Goal: Task Accomplishment & Management: Use online tool/utility

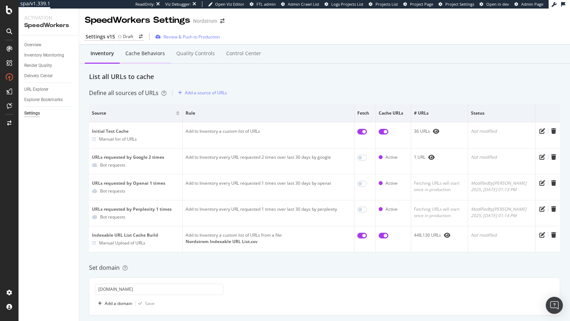
click at [134, 52] on div "Cache behaviors" at bounding box center [145, 53] width 40 height 7
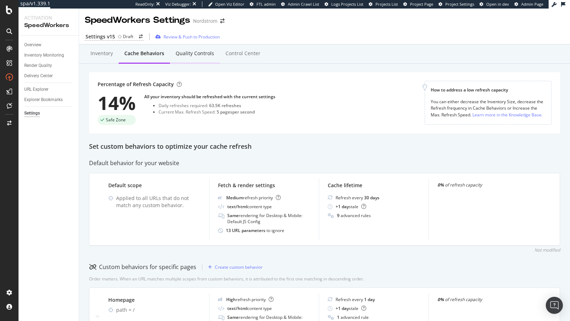
click at [203, 53] on div "Quality Controls" at bounding box center [195, 53] width 38 height 7
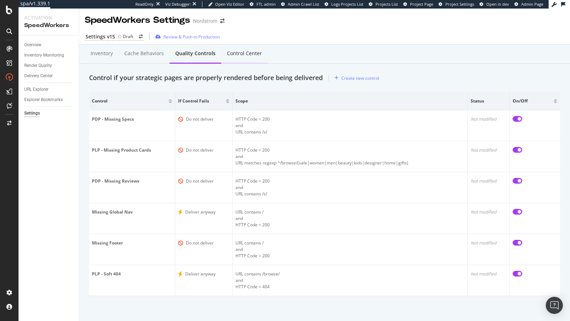
click at [237, 59] on div "Control Center" at bounding box center [244, 54] width 46 height 20
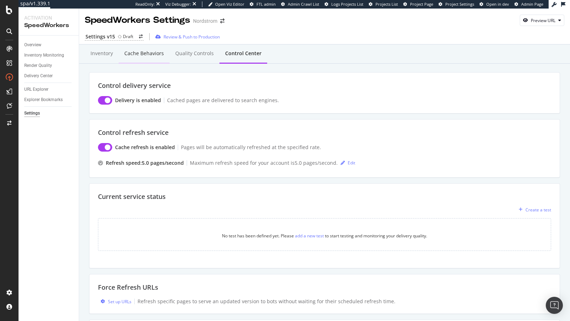
click at [147, 51] on div "Cache behaviors" at bounding box center [144, 53] width 40 height 7
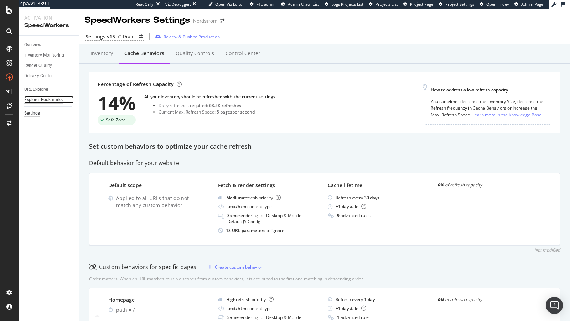
click at [41, 100] on div "Explorer Bookmarks" at bounding box center [43, 99] width 38 height 7
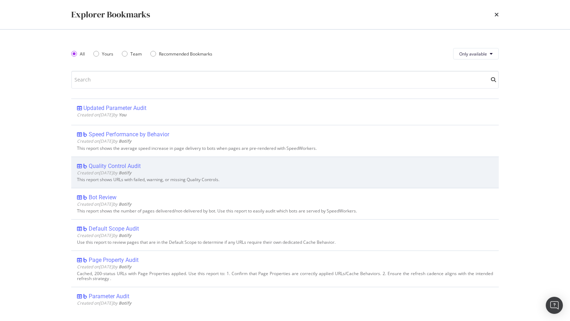
click at [128, 161] on div "Quality Control Audit Created on 2025 Jul 28th by Botify This report shows URLs…" at bounding box center [284, 172] width 427 height 31
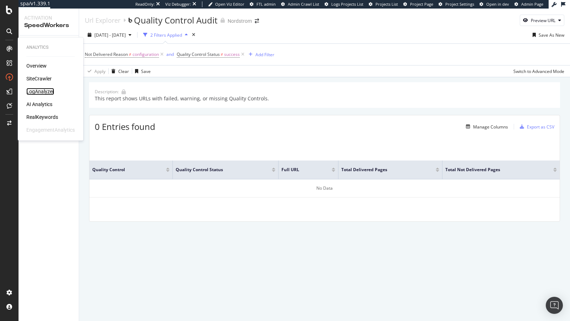
click at [39, 89] on div "LogAnalyzer" at bounding box center [40, 91] width 28 height 7
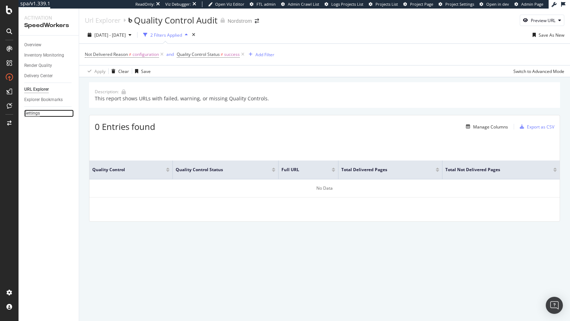
click at [34, 113] on div "Settings" at bounding box center [32, 113] width 16 height 7
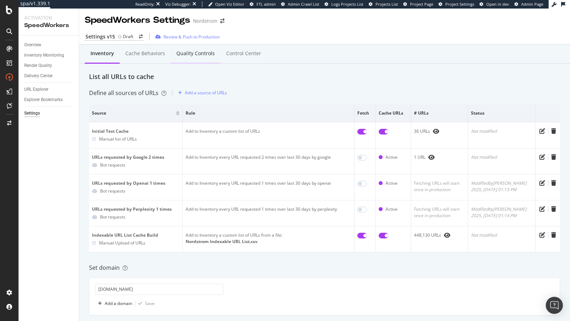
click at [189, 55] on div "Quality Controls" at bounding box center [195, 53] width 38 height 7
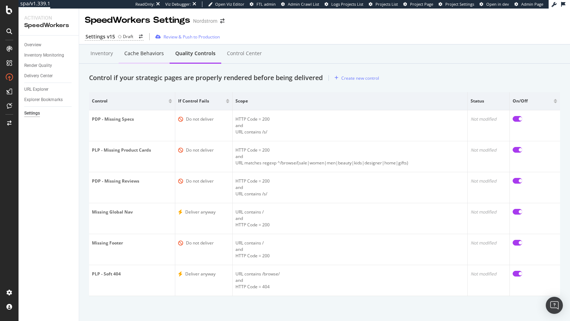
click at [135, 52] on div "Cache behaviors" at bounding box center [144, 53] width 40 height 7
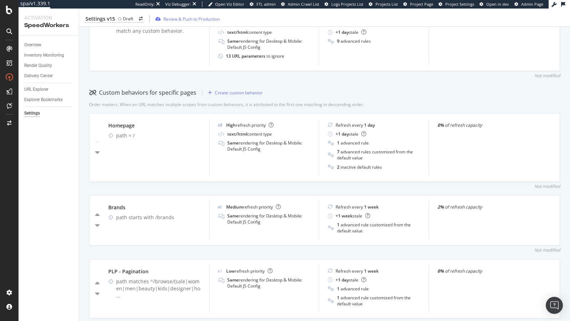
scroll to position [174, 0]
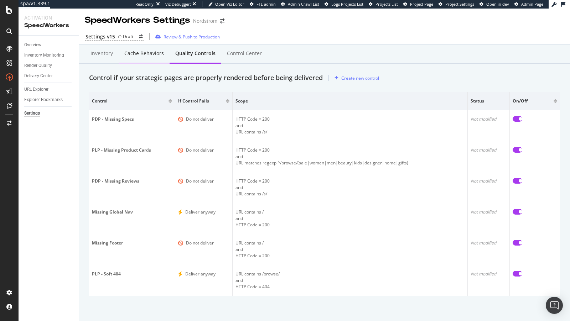
click at [128, 52] on div "Cache behaviors" at bounding box center [144, 53] width 40 height 7
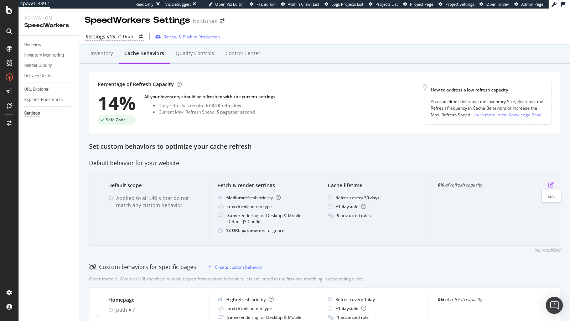
click at [552, 183] on icon "pen-to-square" at bounding box center [551, 185] width 6 height 6
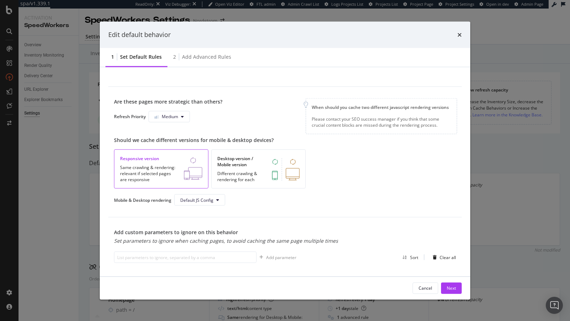
scroll to position [197, 0]
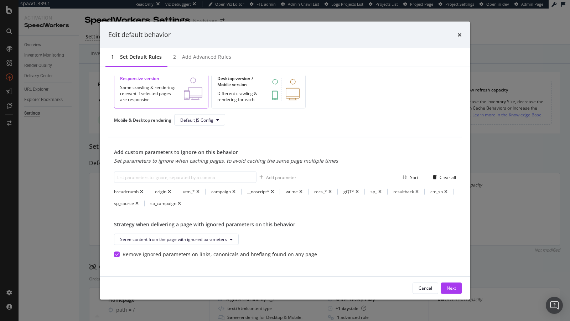
click at [191, 204] on div "breadcrumb origin utm_* campaign __noscript* wtime recs_* gQT* sp_ resultback c…" at bounding box center [285, 198] width 342 height 18
click at [128, 189] on div "breadcrumb" at bounding box center [126, 192] width 25 height 6
copy div "breadcrumb"
click at [161, 189] on div "origin" at bounding box center [160, 192] width 11 height 6
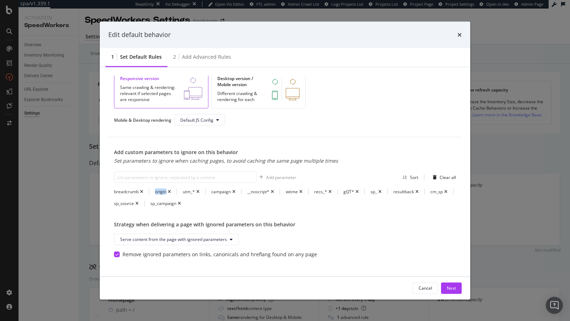
click at [161, 189] on div "origin" at bounding box center [160, 192] width 11 height 6
copy div "origin"
click at [184, 191] on div "utm_*" at bounding box center [189, 192] width 12 height 6
copy div "utm_"
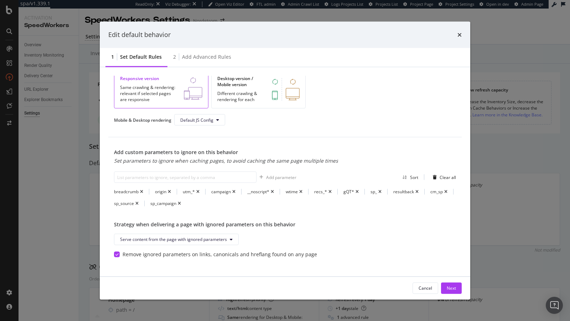
click at [223, 191] on div "campaign" at bounding box center [221, 192] width 20 height 6
copy div "campaign"
click at [254, 191] on div "__noscript*" at bounding box center [258, 192] width 22 height 6
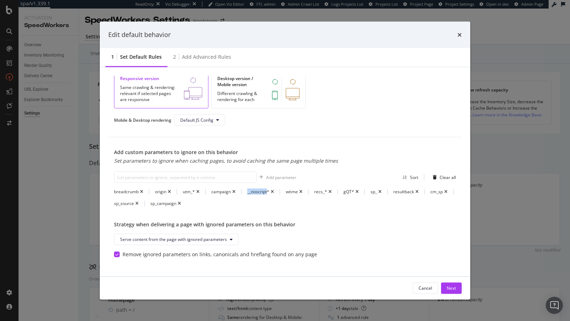
click at [254, 191] on div "__noscript*" at bounding box center [258, 192] width 22 height 6
copy div "__noscript"
click at [288, 189] on div "wtime" at bounding box center [292, 192] width 12 height 6
copy div "wtime"
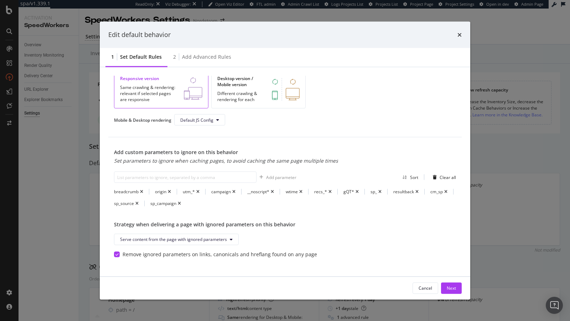
click at [316, 189] on div "recs_*" at bounding box center [320, 192] width 13 height 6
copy div "recs_"
click at [346, 191] on div "gQT*" at bounding box center [348, 192] width 11 height 6
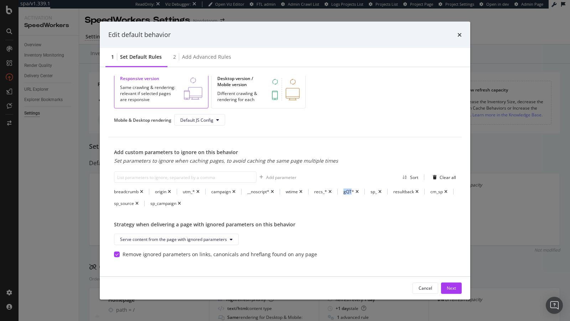
copy div "gQT"
drag, startPoint x: 370, startPoint y: 192, endPoint x: 375, endPoint y: 192, distance: 5.0
click at [375, 192] on div "sp_" at bounding box center [373, 192] width 6 height 6
click at [401, 190] on div "resultback" at bounding box center [403, 192] width 21 height 6
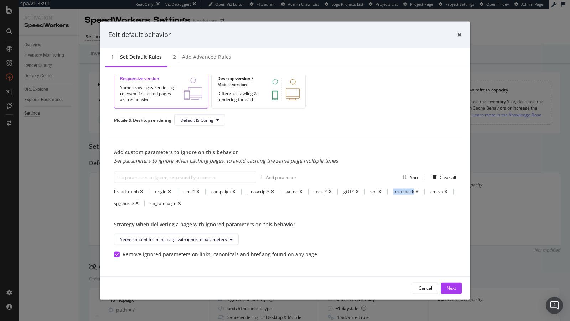
copy div "resultback"
click at [435, 190] on div "cm_sp" at bounding box center [436, 192] width 12 height 6
click at [284, 8] on div "Edit default behavior 1 Set default rules 2 Add advanced rules This is the defa…" at bounding box center [285, 160] width 570 height 321
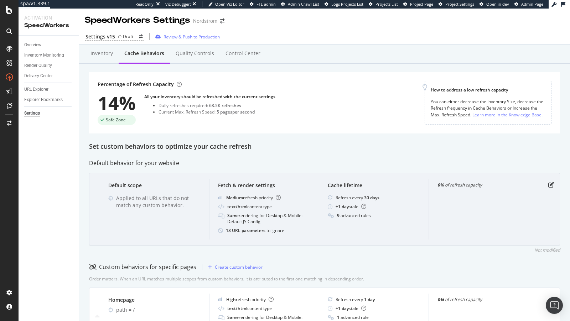
click at [547, 188] on div "Default scope Applied to all URLs that do not match any custom behavior. Fetch …" at bounding box center [324, 209] width 471 height 73
click at [551, 186] on icon "pen-to-square" at bounding box center [551, 185] width 6 height 6
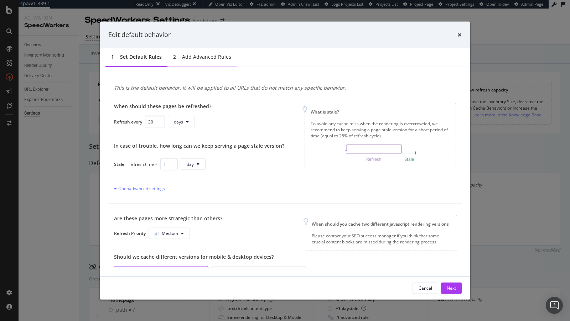
click at [198, 56] on div "Add advanced rules" at bounding box center [206, 56] width 49 height 7
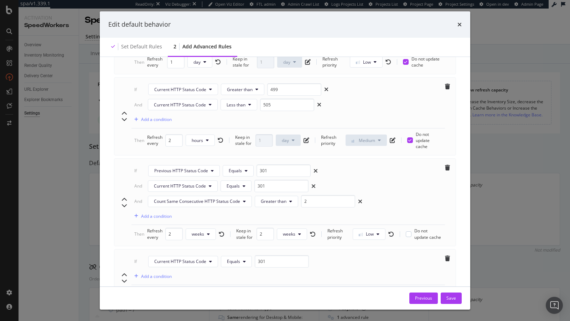
scroll to position [0, 0]
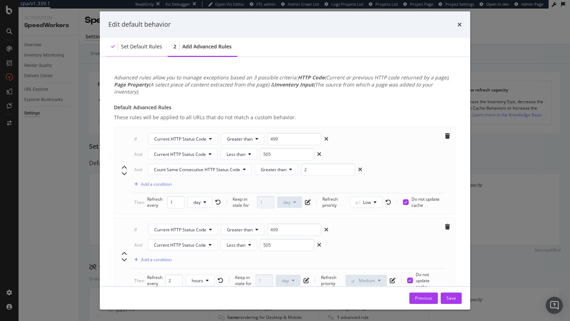
click at [136, 45] on div "Set default rules" at bounding box center [141, 46] width 41 height 7
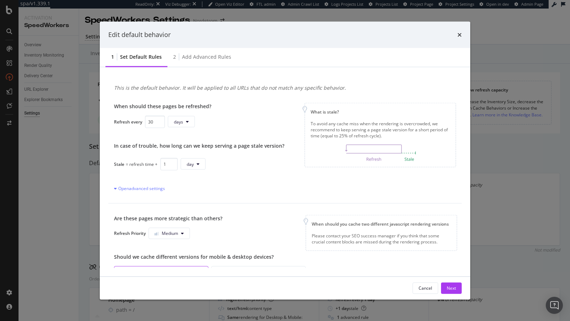
scroll to position [197, 0]
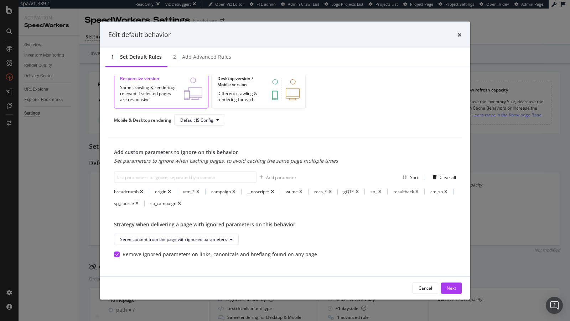
click at [179, 182] on div "Add custom parameters to ignore on this behavior Set parameters to ignore when …" at bounding box center [285, 178] width 342 height 58
click at [176, 175] on input "modal" at bounding box center [185, 177] width 142 height 11
type input "amp;*"
click at [281, 179] on div "Add parameter" at bounding box center [276, 177] width 40 height 11
click at [203, 177] on input "modal" at bounding box center [185, 177] width 142 height 11
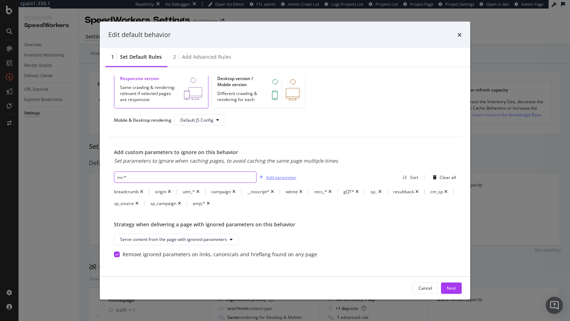
type input "mr:*"
click at [281, 179] on div "Add parameter" at bounding box center [276, 177] width 40 height 11
click at [451, 289] on div "Next" at bounding box center [451, 288] width 9 height 6
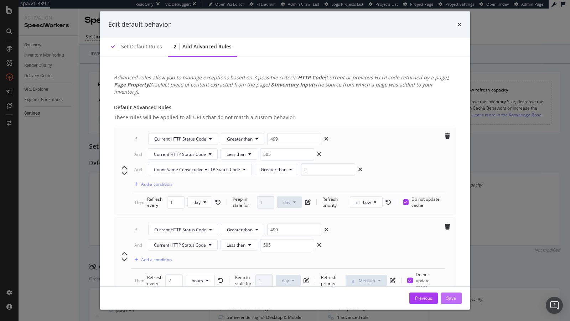
click at [451, 299] on div "Save" at bounding box center [451, 298] width 10 height 6
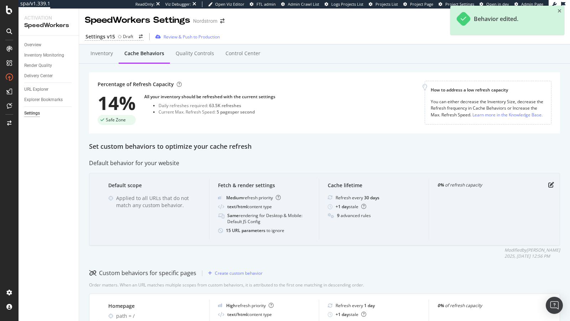
click at [549, 181] on div "Default scope Applied to all URLs that do not match any custom behavior. Fetch …" at bounding box center [324, 209] width 471 height 73
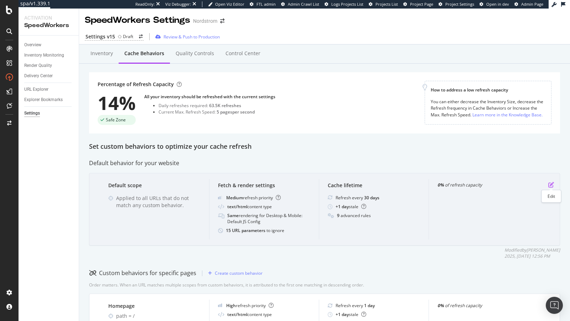
click at [550, 185] on icon "pen-to-square" at bounding box center [551, 185] width 6 height 6
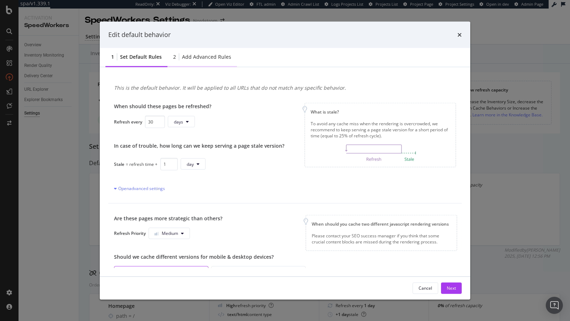
click at [193, 60] on div "Add advanced rules" at bounding box center [206, 56] width 49 height 7
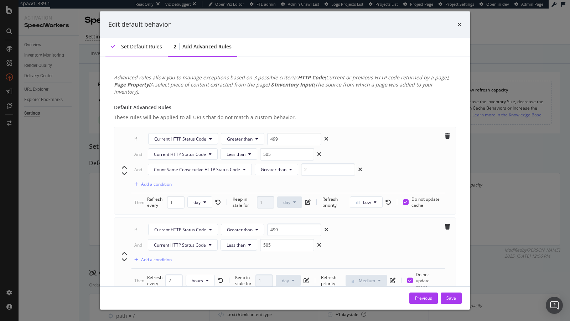
click at [151, 45] on div "Set default rules" at bounding box center [141, 46] width 41 height 7
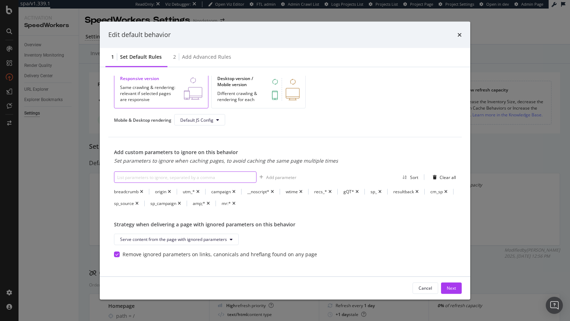
click at [191, 176] on input "modal" at bounding box center [185, 177] width 142 height 11
paste input "subID"
type input "subID"
click at [275, 177] on div "Add parameter" at bounding box center [281, 177] width 30 height 6
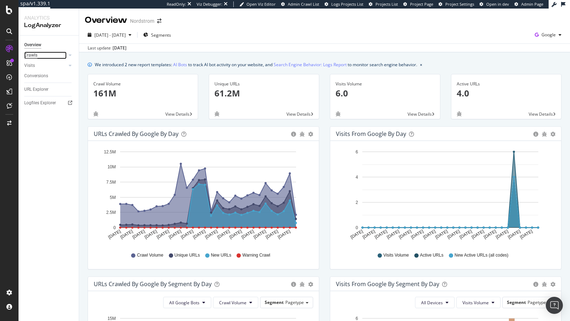
click at [37, 56] on div "Crawls" at bounding box center [30, 55] width 13 height 7
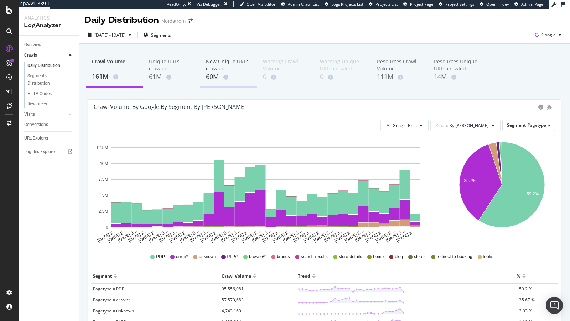
click at [223, 69] on div "New Unique URLs crawled" at bounding box center [229, 65] width 46 height 14
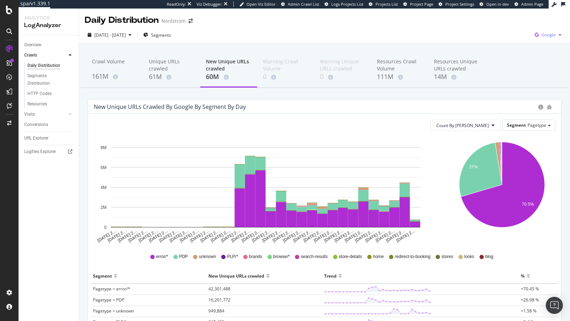
click at [513, 34] on div "button" at bounding box center [560, 35] width 9 height 4
click at [506, 42] on span "OpenAI" at bounding box center [513, 42] width 26 height 6
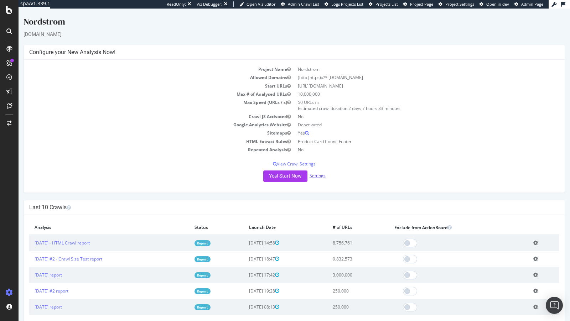
click at [319, 175] on link "Settings" at bounding box center [318, 176] width 16 height 6
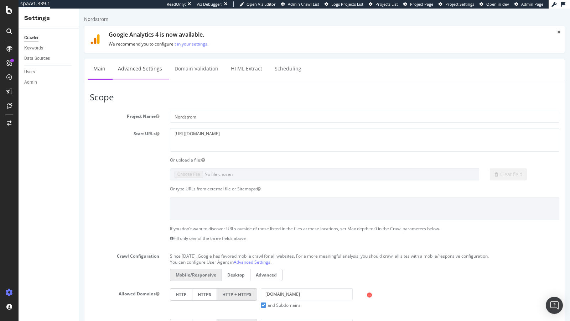
click at [144, 71] on link "Advanced Settings" at bounding box center [140, 69] width 55 height 20
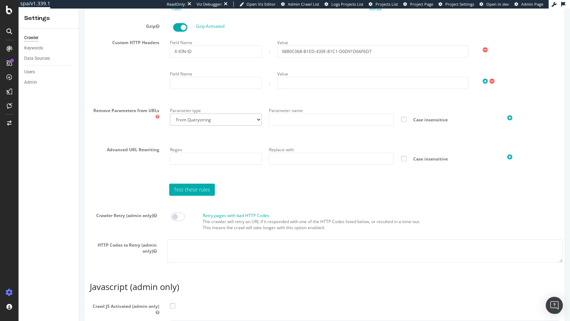
scroll to position [586, 0]
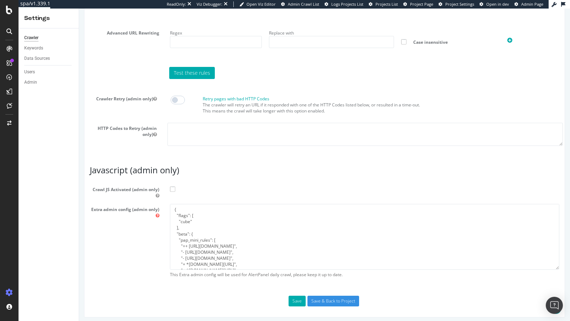
click at [170, 187] on span at bounding box center [172, 189] width 5 height 5
click at [79, 9] on input "Crawl JS Activated (admin only)" at bounding box center [79, 9] width 0 height 0
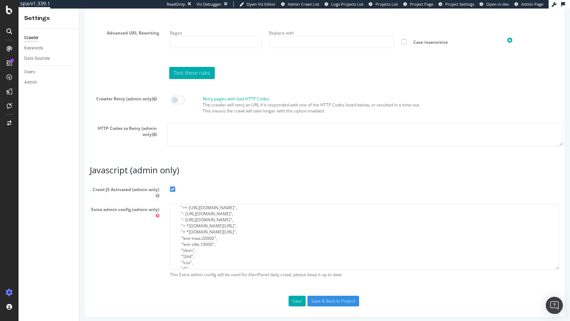
scroll to position [47, 0]
click at [297, 296] on button "Save" at bounding box center [297, 301] width 17 height 11
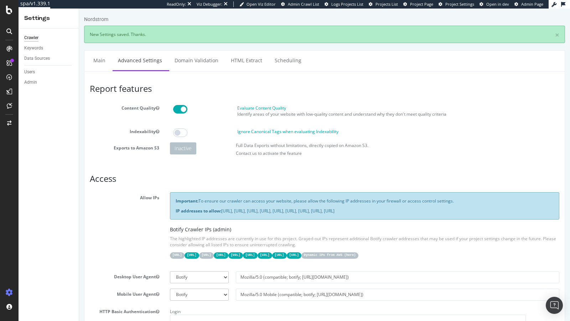
scroll to position [0, 0]
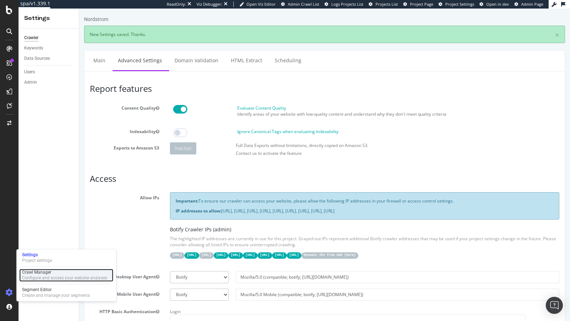
click at [36, 274] on div "Crawl Manager" at bounding box center [64, 273] width 85 height 6
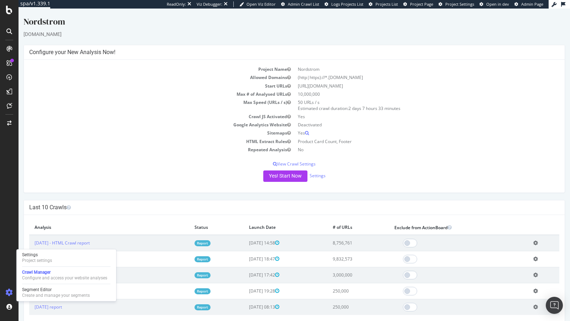
click at [180, 215] on div "× Close Delete Analysis ? Are you sure you want to delete the analysis "2025 Oc…" at bounding box center [294, 271] width 541 height 113
click at [283, 180] on button "Yes! Start Now" at bounding box center [285, 176] width 44 height 11
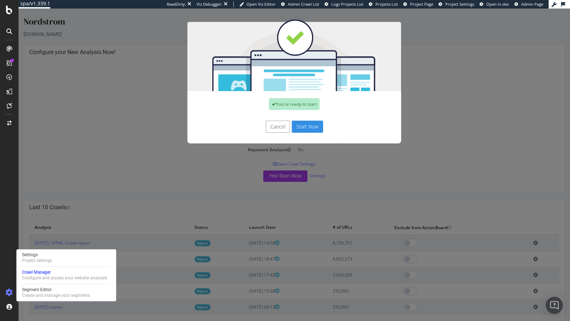
click at [312, 131] on button "Start Now" at bounding box center [307, 127] width 31 height 12
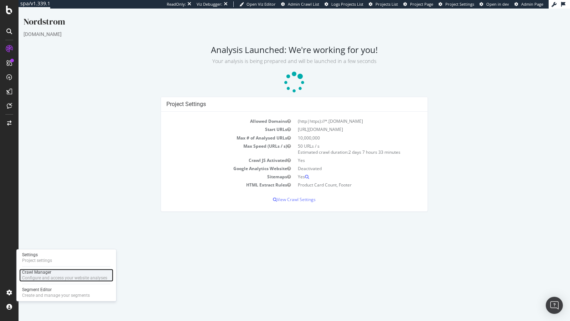
click at [45, 280] on div "Configure and access your website analyses" at bounding box center [64, 278] width 85 height 6
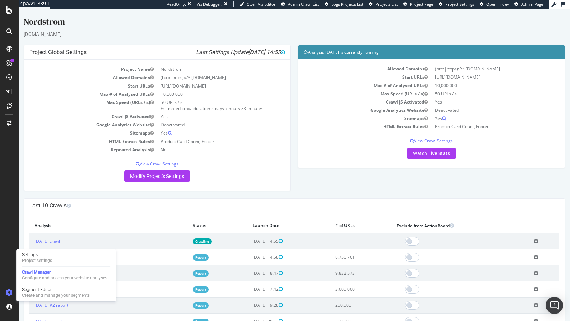
click at [537, 239] on icon at bounding box center [536, 241] width 5 height 5
click at [507, 253] on link "Add name" at bounding box center [509, 252] width 57 height 10
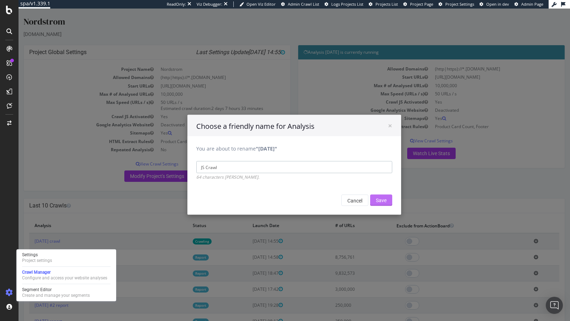
type input "JS Crawl"
click at [384, 203] on input "Save" at bounding box center [381, 200] width 22 height 11
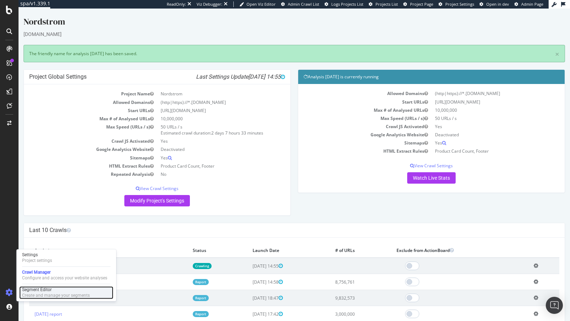
click at [35, 290] on div "Segment Editor" at bounding box center [56, 290] width 68 height 6
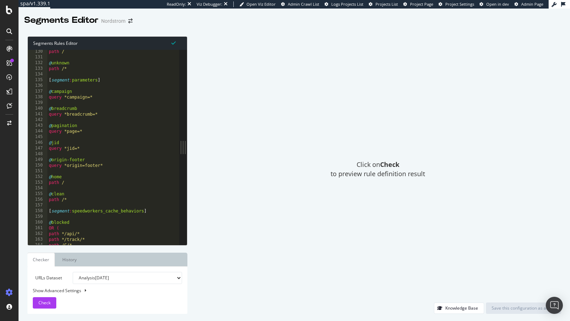
scroll to position [736, 0]
click at [107, 118] on div "path / @ unknown path /* [ segment : parameters ] @ campaign query *campaign=* …" at bounding box center [132, 153] width 170 height 208
click at [106, 115] on div "path / @ unknown path /* [ segment : parameters ] @ campaign query *campaign=* …" at bounding box center [132, 153] width 170 height 208
type textarea "query *breadcrumb=*"
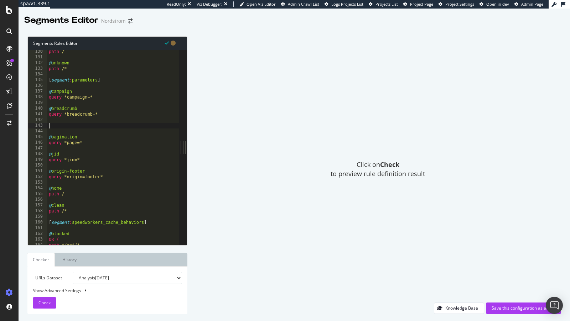
paste textarea "origin"
type textarea "origin"
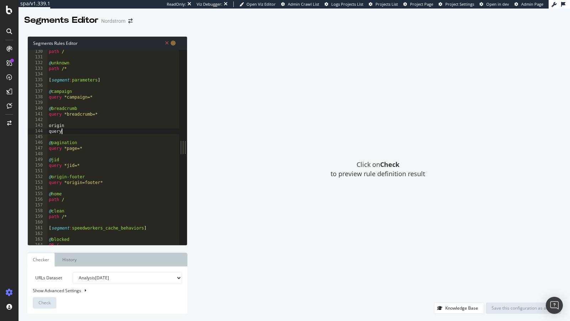
scroll to position [0, 1]
paste textarea "origin"
click at [48, 124] on div "path / @ unknown path /* [ segment : parameters ] @ campaign query *campaign=* …" at bounding box center [132, 153] width 170 height 208
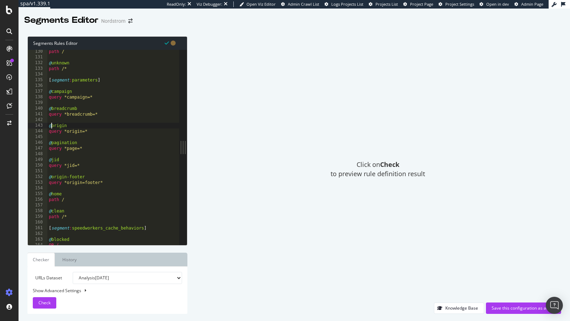
type textarea "@origin"
click at [94, 134] on div "path / @ unknown path /* [ segment : parameters ] @ campaign query *campaign=* …" at bounding box center [132, 153] width 170 height 208
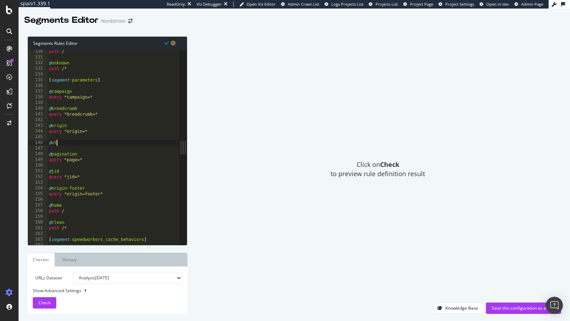
scroll to position [0, 0]
type textarea "@utm"
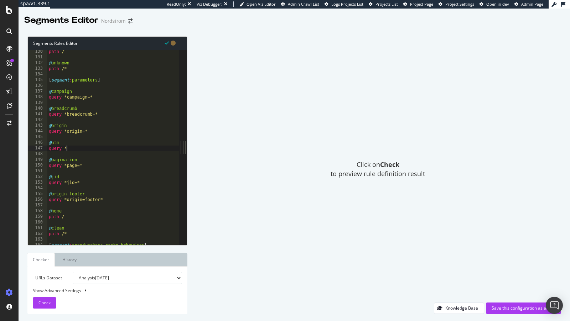
scroll to position [0, 1]
paste textarea "utm_"
click at [109, 200] on div "path / @ unknown path /* [ segment : parameters ] @ campaign query *campaign=* …" at bounding box center [132, 153] width 170 height 208
drag, startPoint x: 112, startPoint y: 200, endPoint x: 37, endPoint y: 192, distance: 75.2
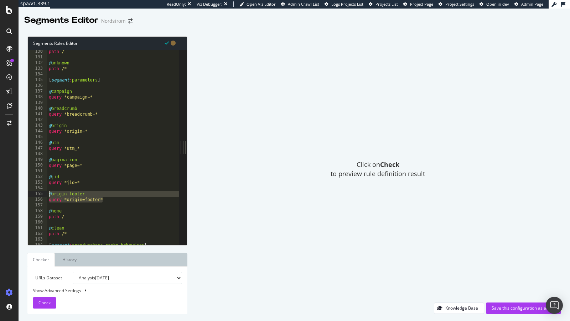
click at [37, 192] on div "query *origin=footer* 130 131 132 133 134 135 136 137 138 139 140 141 142 143 1…" at bounding box center [103, 147] width 151 height 195
type textarea "@origin-footer query *origin=footer*"
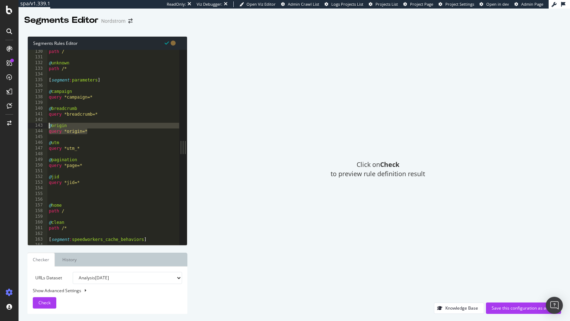
drag, startPoint x: 94, startPoint y: 133, endPoint x: 42, endPoint y: 125, distance: 52.1
click at [42, 125] on div "130 131 132 133 134 135 136 137 138 139 140 141 142 143 144 145 146 147 148 149…" at bounding box center [103, 147] width 151 height 195
paste textarea "query *origin=footer"
click at [89, 132] on div "path / @ unknown path /* [ segment : parameters ] @ campaign query *campaign=* …" at bounding box center [132, 153] width 170 height 208
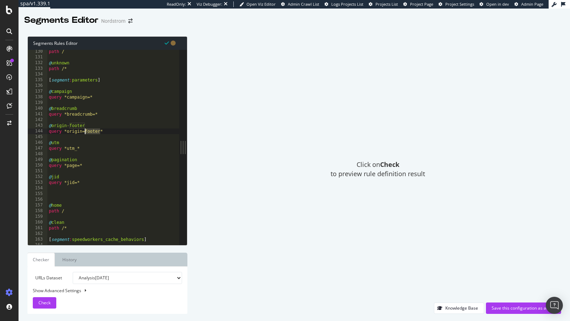
click at [113, 132] on div "path / @ unknown path /* [ segment : parameters ] @ campaign query *campaign=* …" at bounding box center [132, 153] width 170 height 208
click at [69, 126] on div "path / @ unknown path /* [ segment : parameters ] @ campaign query *campaign=* …" at bounding box center [132, 153] width 170 height 208
click at [111, 133] on div "path / @ unknown path /* [ segment : parameters ] @ campaign query *campaign=* …" at bounding box center [132, 153] width 170 height 208
drag, startPoint x: 111, startPoint y: 133, endPoint x: 25, endPoint y: 126, distance: 86.5
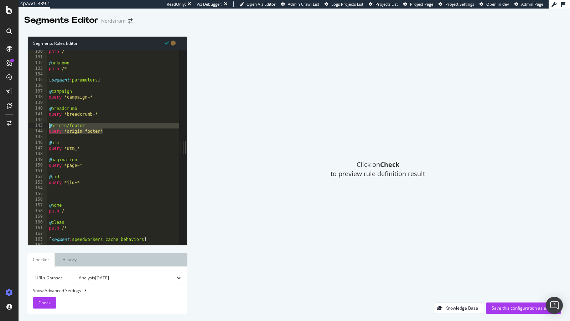
click at [25, 126] on div "Segments Rules Editor query *origin=footer* 130 131 132 133 134 135 136 137 138…" at bounding box center [294, 175] width 551 height 292
type textarea "@origin/footer query *origin=footer*"
click at [79, 136] on div "path / @ unknown path /* [ segment : parameters ] @ campaign query *campaign=* …" at bounding box center [132, 153] width 170 height 208
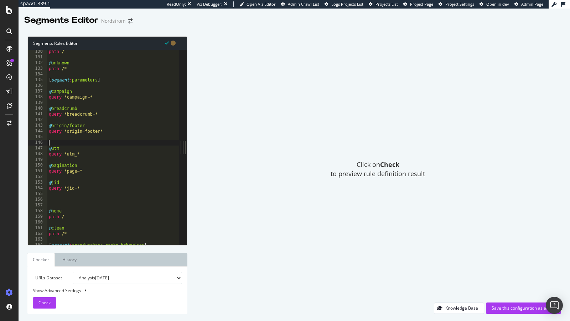
paste textarea "query *origin=footer*"
type textarea "query *origin=footer*"
click at [74, 140] on div "path / @ unknown path /* [ segment : parameters ] @ campaign query *campaign=* …" at bounding box center [132, 153] width 170 height 208
click at [74, 145] on div "path / @ unknown path /* [ segment : parameters ] @ campaign query *campaign=* …" at bounding box center [132, 153] width 170 height 208
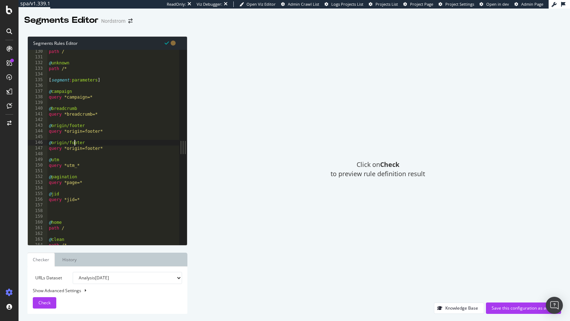
click at [74, 145] on div "path / @ unknown path /* [ segment : parameters ] @ campaign query *campaign=* …" at bounding box center [132, 153] width 170 height 208
click at [90, 147] on div "path / @ unknown path /* [ segment : parameters ] @ campaign query *campaign=* …" at bounding box center [132, 153] width 170 height 208
type textarea "query *origin=*"
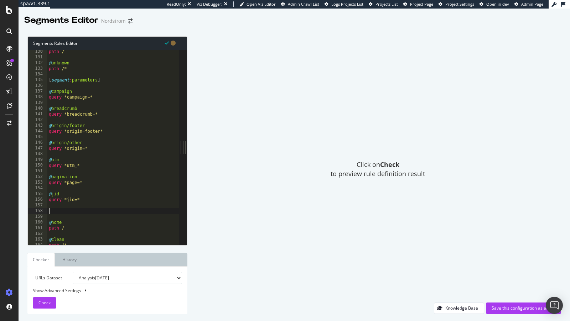
click at [74, 213] on div "path / @ unknown path /* [ segment : parameters ] @ campaign query *campaign=* …" at bounding box center [132, 153] width 170 height 208
type textarea "query *jid=*"
paste textarea "__noscript"
type textarea "@__noscript"
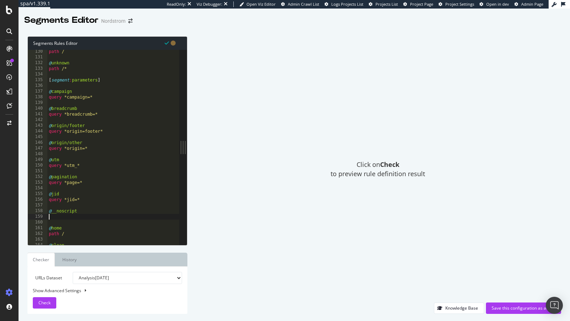
type textarea "w"
paste textarea "__noscript"
click at [57, 212] on div "path / @ unknown path /* [ segment : parameters ] @ campaign query *campaign=* …" at bounding box center [132, 153] width 170 height 208
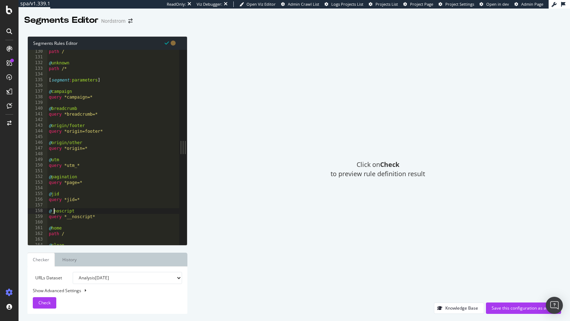
scroll to position [0, 1]
click at [101, 216] on div "path / @ unknown path /* [ segment : parameters ] @ campaign query *campaign=* …" at bounding box center [132, 153] width 170 height 208
type textarea "query *__noscript*"
paste textarea "wtime"
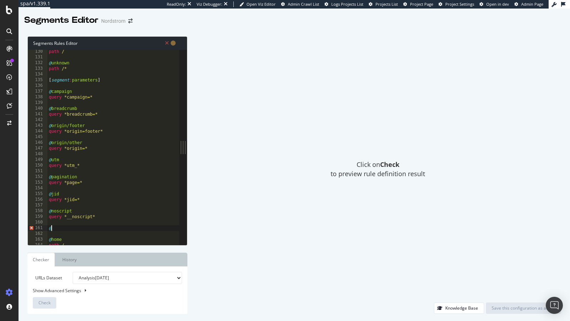
type textarea "@wtime"
type textarea "p"
paste textarea "wtime"
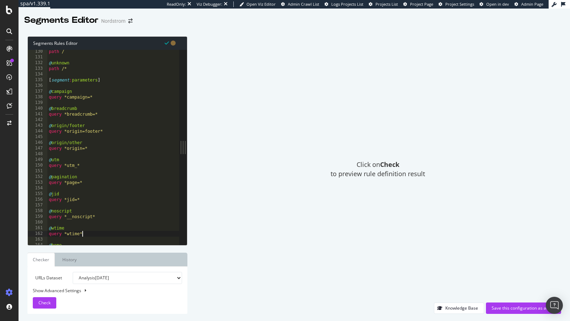
scroll to position [0, 2]
click at [104, 148] on div "path / @ unknown path /* [ segment : parameters ] @ campaign query *campaign=* …" at bounding box center [132, 153] width 170 height 208
type textarea "query *origin=*"
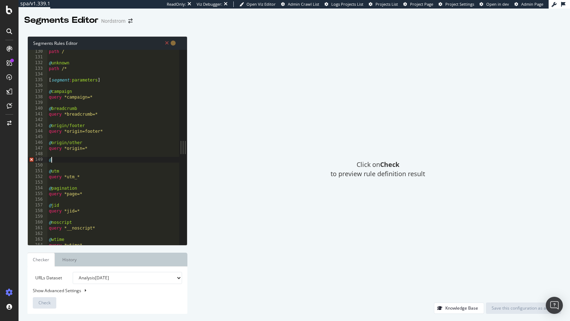
paste textarea "recs_"
type textarea "@recs"
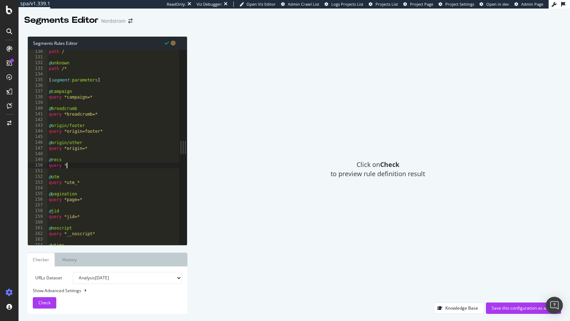
paste textarea "recs_"
type textarea "query *recs_*"
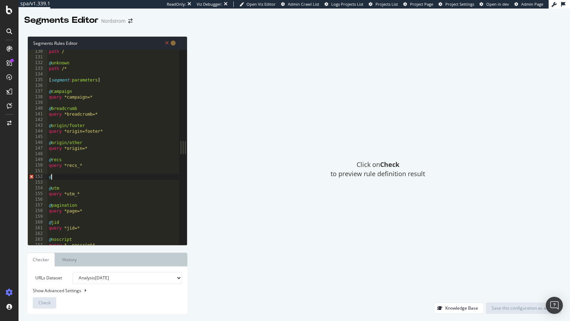
paste textarea "gQT"
type textarea "@gQT"
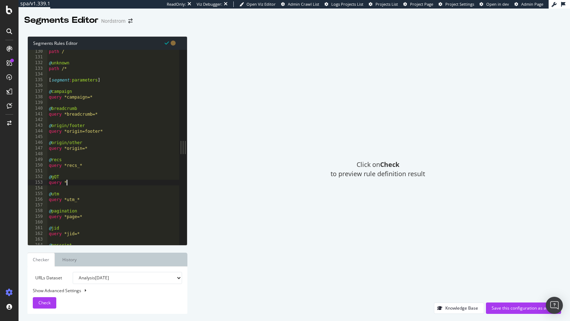
paste textarea "gQT"
type textarea "query *gQT*"
type textarea "@sp"
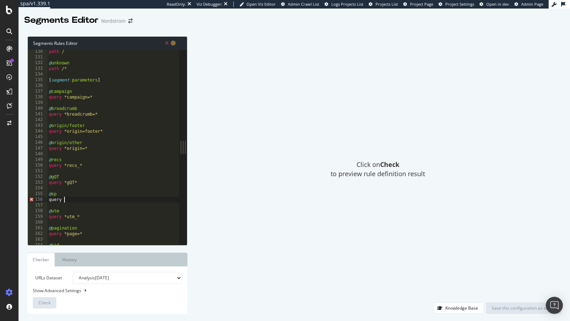
scroll to position [0, 1]
paste textarea "resultback"
type textarea "query *sp*"
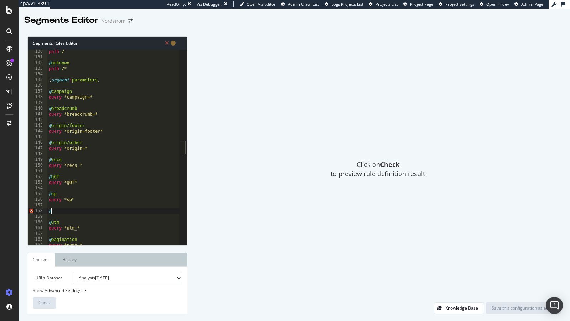
paste textarea "resultback"
type textarea "@resultback"
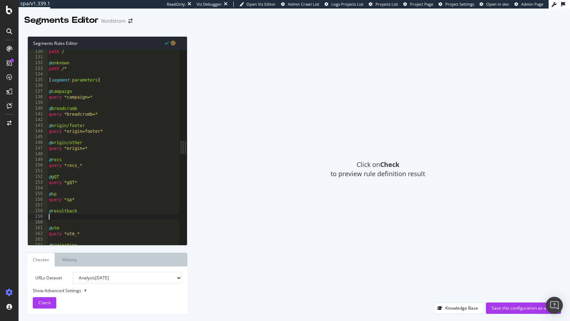
paste textarea "resultback"
type textarea "resultback"
paste textarea "resultback"
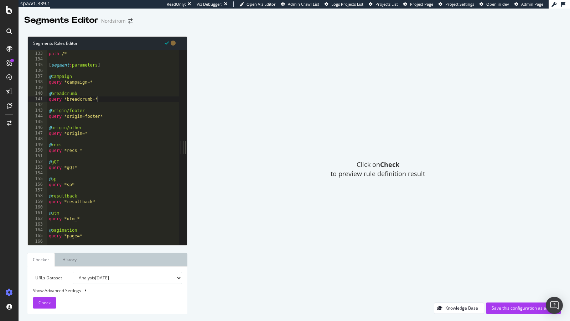
click at [104, 100] on div "@ unknown path /* [ segment : parameters ] @ campaign query *campaign=* @ bread…" at bounding box center [132, 149] width 170 height 208
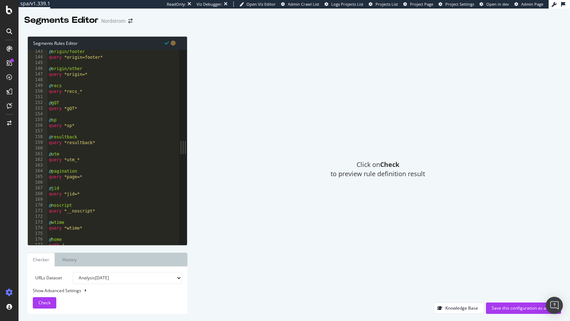
scroll to position [813, 0]
click at [104, 156] on div "@ origin/footer query *origin=footer* @ origin/other query *origin=* @ recs que…" at bounding box center [132, 150] width 170 height 208
type textarea "query *utm_*"
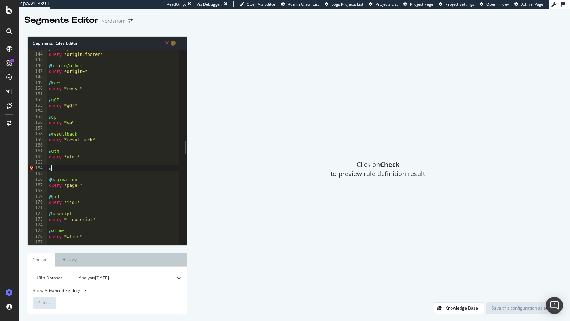
type textarea "@sp"
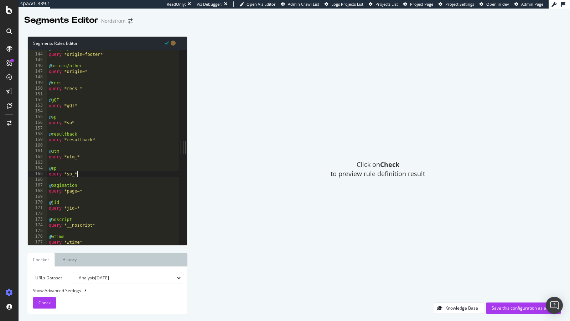
scroll to position [0, 2]
click at [68, 166] on div "@ origin/footer query *origin=footer* @ origin/other query *origin=* @ recs que…" at bounding box center [132, 150] width 170 height 208
type textarea "@sp"
click at [63, 162] on div "@ origin/footer query *origin=footer* @ origin/other query *origin=* @ recs que…" at bounding box center [132, 150] width 170 height 208
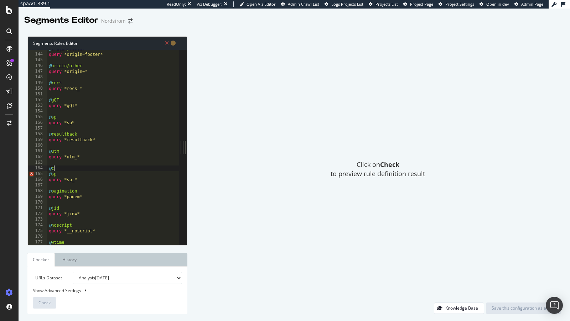
scroll to position [0, 0]
type textarea "@cm_sp"
type textarea "query *cM_sp*"
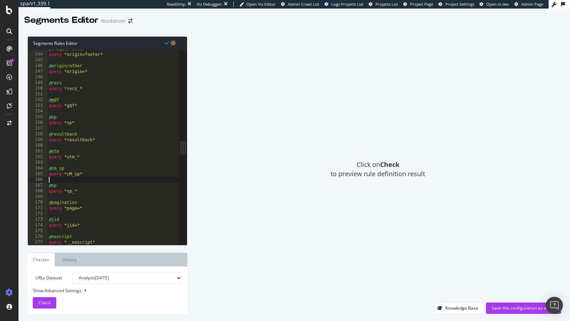
click at [70, 176] on div "@ origin/footer query *origin=footer* @ origin/other query *origin=* @ recs que…" at bounding box center [132, 150] width 170 height 208
click at [48, 303] on span "Check" at bounding box center [44, 303] width 12 height 6
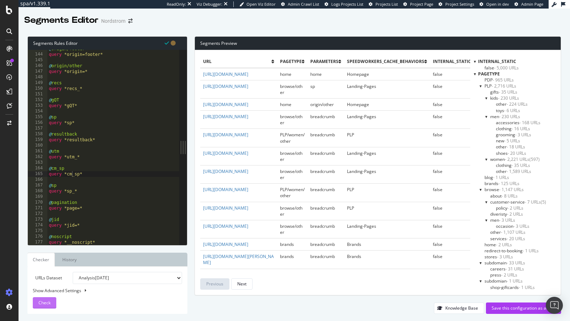
click at [40, 302] on span "Check" at bounding box center [44, 303] width 12 height 6
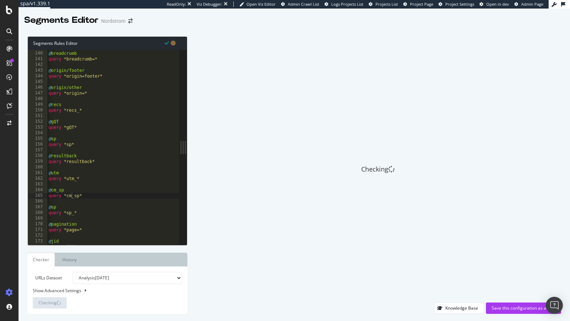
scroll to position [0, 0]
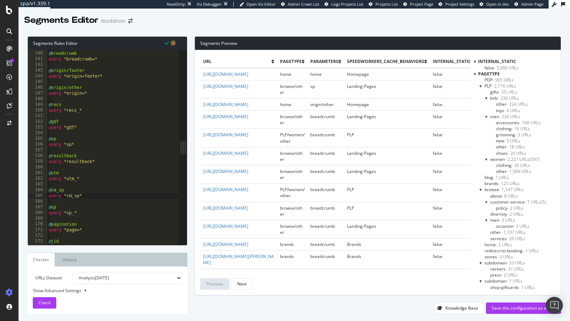
click at [478, 73] on div "pagetype" at bounding box center [515, 74] width 82 height 6
click at [476, 74] on div at bounding box center [475, 74] width 2 height 6
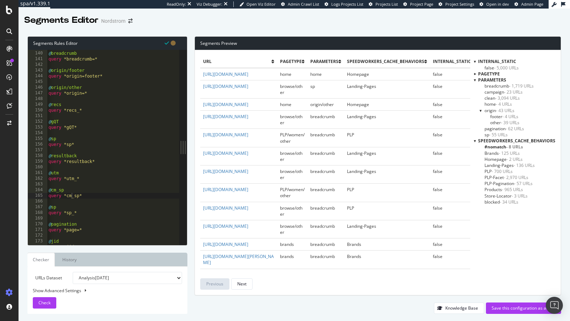
click at [498, 122] on span "other - 39 URLs" at bounding box center [504, 123] width 29 height 6
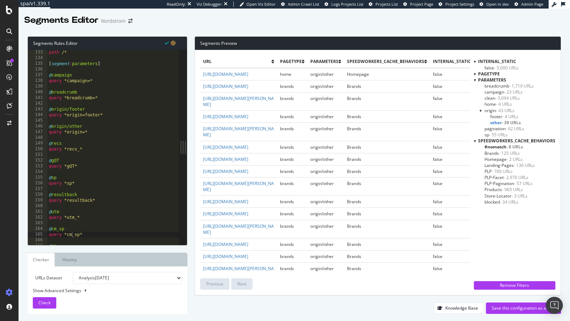
scroll to position [751, 0]
drag, startPoint x: 114, startPoint y: 118, endPoint x: 33, endPoint y: 107, distance: 81.3
click at [33, 107] on div "query *origin=footer* 132 133 134 135 136 137 138 139 140 141 142 143 144 145 1…" at bounding box center [103, 147] width 151 height 195
click at [127, 115] on div "@ unknown path /* [ segment : parameters ] @ campaign query *campaign=* @ bread…" at bounding box center [132, 149] width 170 height 208
drag, startPoint x: 127, startPoint y: 115, endPoint x: 47, endPoint y: 111, distance: 80.3
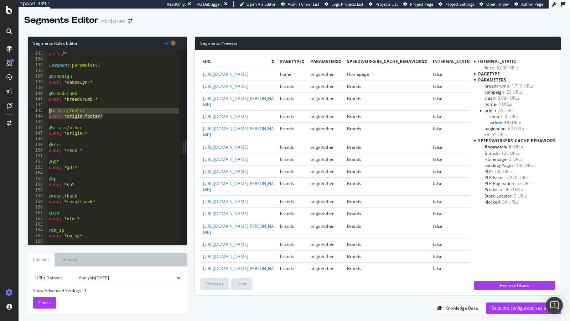
click at [47, 111] on div "query *origin=footer* 132 133 134 135 136 137 138 139 140 141 142 143 144 145 1…" at bounding box center [103, 147] width 151 height 195
click at [120, 114] on div "@ unknown path /* [ segment : parameters ] @ campaign query *campaign=* @ bread…" at bounding box center [132, 149] width 170 height 208
type textarea "query *origin=footer*"
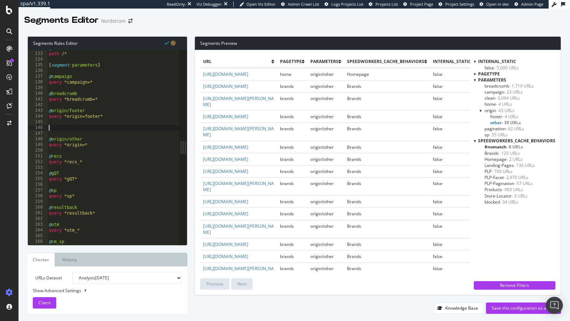
paste textarea "query *origin=footer*"
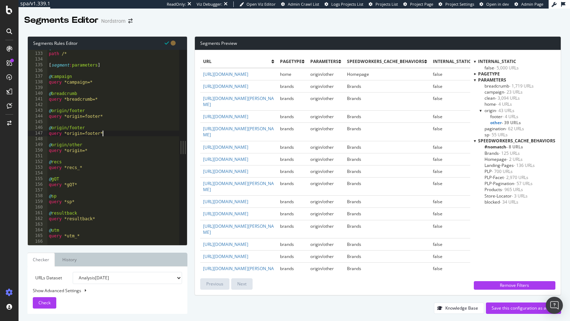
click at [92, 134] on div "@ unknown path /* [ segment : parameters ] @ campaign query *campaign=* @ bread…" at bounding box center [132, 149] width 170 height 208
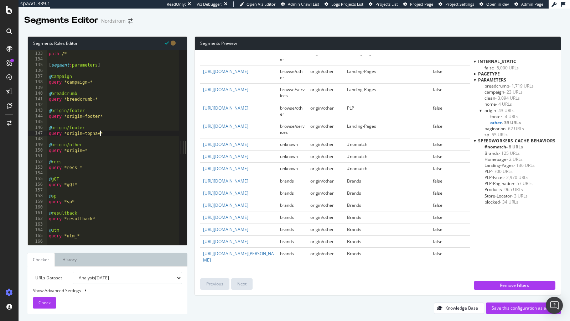
scroll to position [587, 0]
type textarea "query *origin=topnav*"
click at [52, 298] on button "Check" at bounding box center [45, 302] width 24 height 11
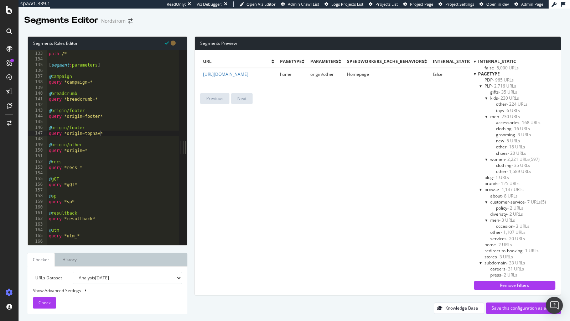
click at [476, 71] on div at bounding box center [475, 74] width 2 height 6
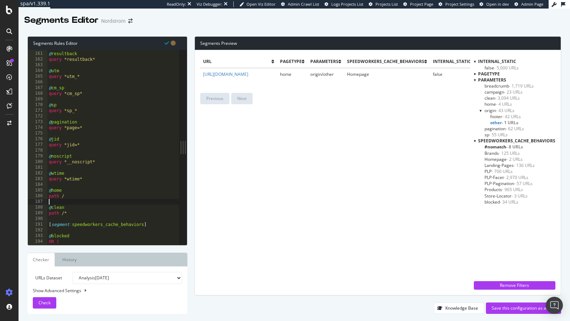
scroll to position [0, 0]
click at [70, 200] on div "@ resultback query *resultback* @ utm query *utm_* @ cm_sp query *cm_sp* @ sp q…" at bounding box center [132, 149] width 170 height 208
click at [55, 191] on div "@ resultback query *resultback* @ utm query *utm_* @ cm_sp query *cm_sp* @ sp q…" at bounding box center [132, 149] width 170 height 208
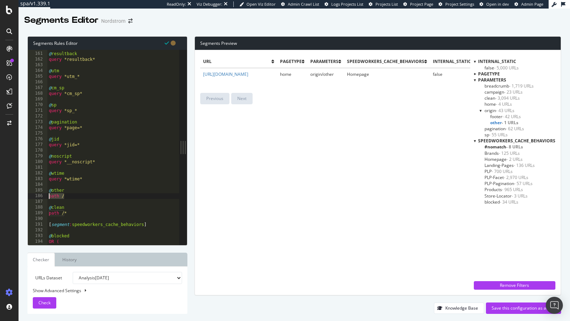
drag, startPoint x: 71, startPoint y: 197, endPoint x: 24, endPoint y: 198, distance: 47.0
click at [25, 198] on div "Segments Rules Editor @other 160 161 162 163 164 165 166 167 168 169 170 171 17…" at bounding box center [294, 175] width 551 height 292
type textarea "url *?*"
click at [44, 305] on span "Check" at bounding box center [44, 303] width 12 height 6
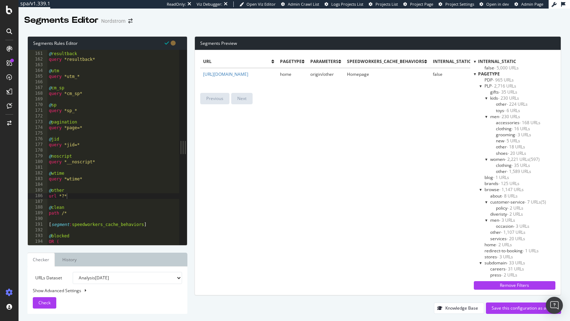
click at [476, 74] on div at bounding box center [475, 74] width 2 height 6
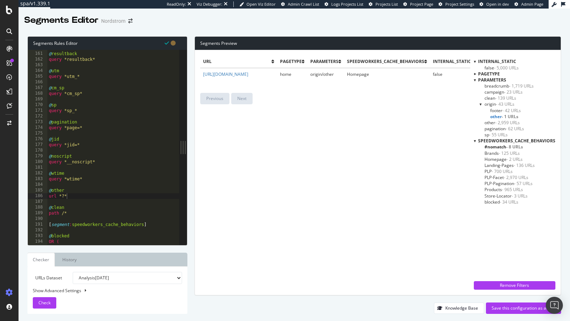
click at [499, 110] on span "footer - 42 URLs" at bounding box center [505, 111] width 31 height 6
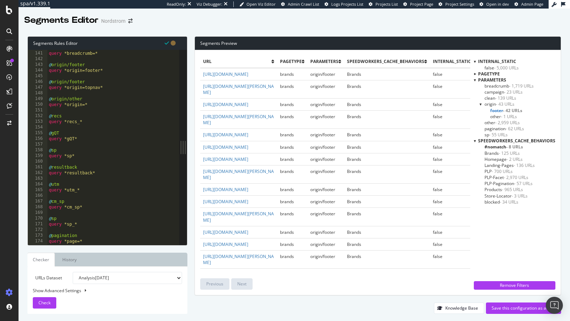
scroll to position [797, 0]
click at [504, 123] on span "- 2,959 URLs" at bounding box center [507, 123] width 25 height 6
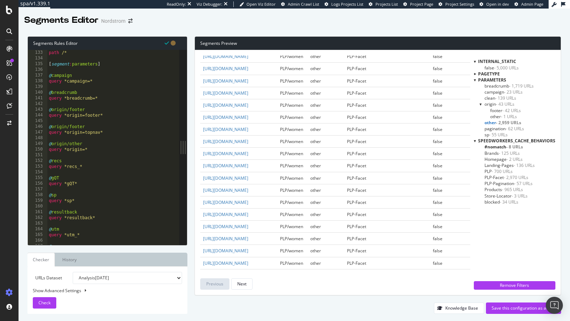
scroll to position [0, 0]
click at [83, 68] on div "path /* [ segment : parameters ] @ campaign query *campaign=* @ breadcrumb quer…" at bounding box center [132, 154] width 170 height 208
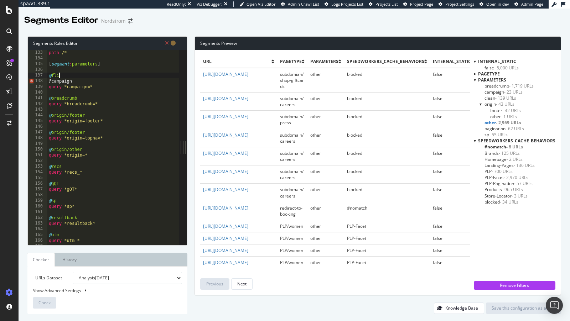
type textarea "@fliter"
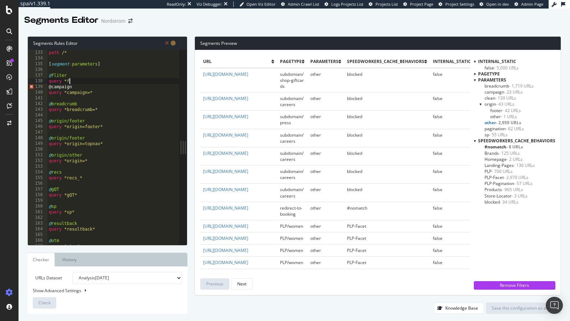
scroll to position [0, 1]
type textarea "query *filterBy"
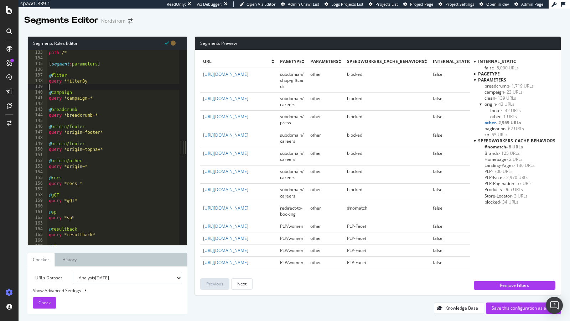
scroll to position [0, 0]
click at [45, 305] on span "Check" at bounding box center [44, 303] width 12 height 6
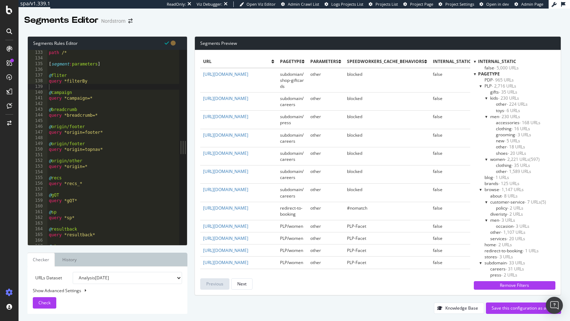
click at [478, 73] on div "pagetype" at bounding box center [515, 74] width 82 height 6
click at [473, 73] on div "url pagetype parameters speedworkers_cache_behaviors internal_static qualifiers…" at bounding box center [378, 172] width 366 height 245
click at [475, 73] on div at bounding box center [475, 74] width 2 height 6
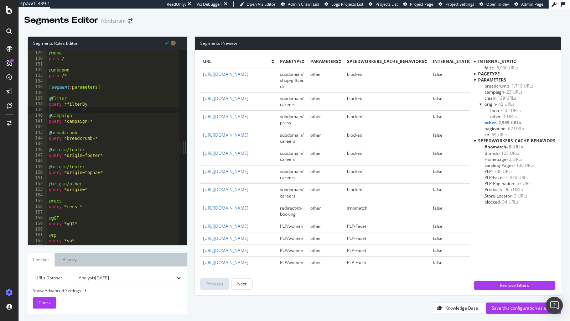
click at [496, 116] on span "other - 1 URLs" at bounding box center [503, 117] width 27 height 6
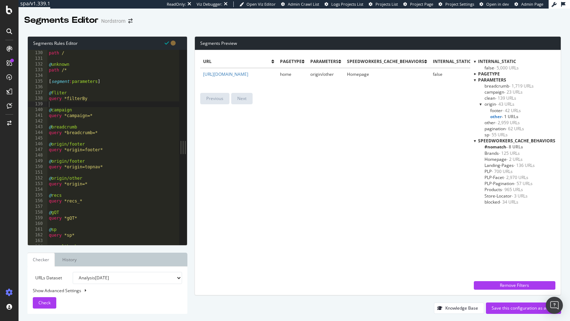
scroll to position [735, 0]
click at [93, 100] on div "path / @ unknown path /* [ segment : parameters ] @ fliter query *filterBy @ ca…" at bounding box center [132, 154] width 170 height 208
drag, startPoint x: 116, startPoint y: 166, endPoint x: 23, endPoint y: 161, distance: 93.1
click at [23, 162] on div "Segments Rules Editor query *filterBy* 130 131 132 133 134 135 136 137 138 139 …" at bounding box center [294, 175] width 551 height 292
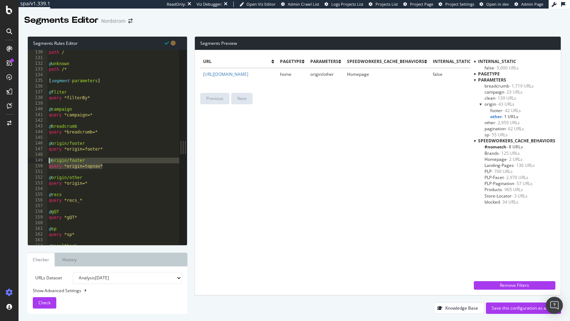
click at [121, 166] on div "path / @ unknown path /* [ segment : parameters ] @ fliter query *filterBy* @ c…" at bounding box center [132, 154] width 170 height 208
type textarea "query *origin=topnav*"
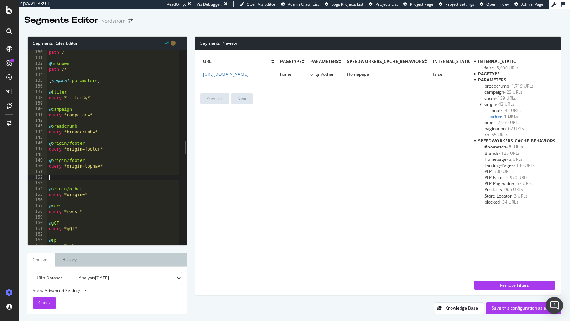
paste textarea "query *origin=topnav*"
click at [79, 178] on div "path / @ unknown path /* [ segment : parameters ] @ fliter query *filterBy* @ c…" at bounding box center [132, 154] width 170 height 208
click at [91, 185] on div "path / @ unknown path /* [ segment : parameters ] @ fliter query *filterBy* @ c…" at bounding box center [132, 154] width 170 height 208
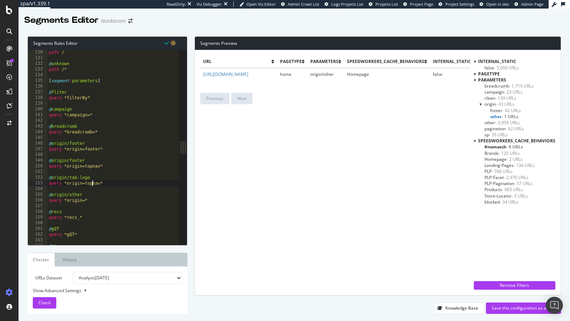
click at [91, 185] on div "path / @ unknown path /* [ segment : parameters ] @ fliter query *filterBy* @ c…" at bounding box center [132, 154] width 170 height 208
type textarea "query *origin=tab-logo*"
click at [35, 303] on button "Check" at bounding box center [45, 302] width 24 height 11
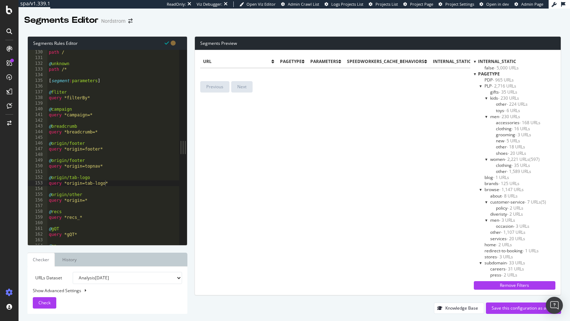
click at [476, 73] on div at bounding box center [475, 74] width 2 height 6
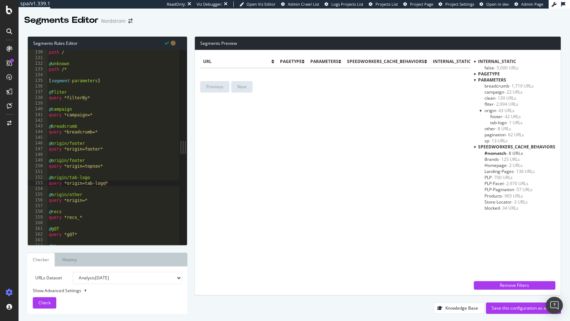
click at [494, 128] on span "other - 8 URLs" at bounding box center [497, 129] width 27 height 6
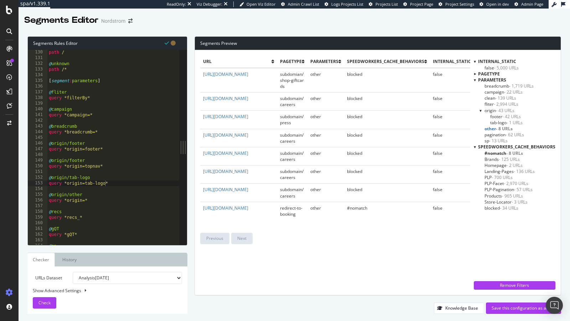
scroll to position [0, 0]
click at [498, 103] on span "- 2,994 URLs" at bounding box center [506, 104] width 25 height 6
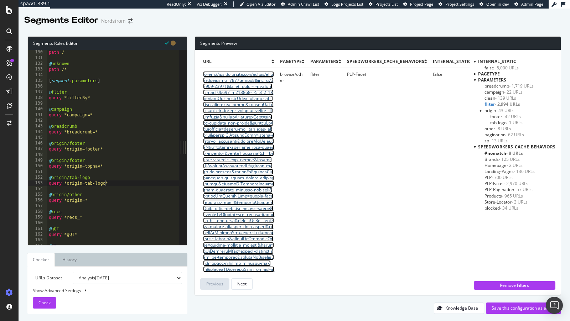
click at [251, 208] on link at bounding box center [238, 190] width 71 height 238
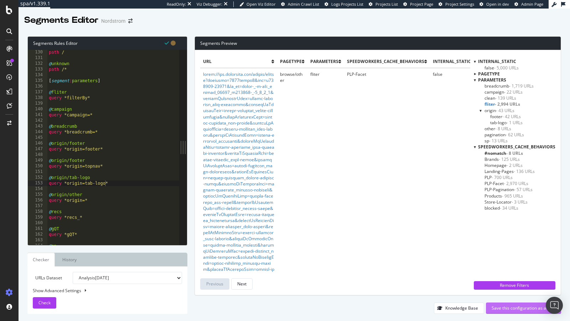
click at [519, 310] on div "Save this configuration as active" at bounding box center [524, 308] width 64 height 6
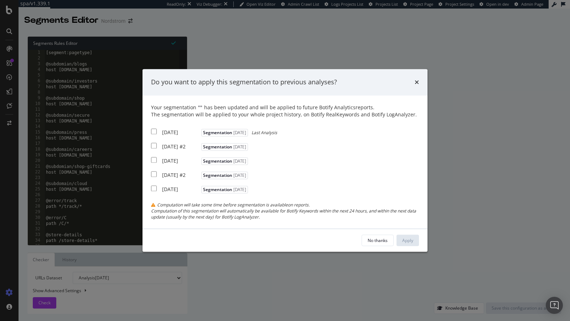
click at [161, 128] on div "2025 Oct. 6th Segmentation 2025-10-06 Last Analysis" at bounding box center [214, 131] width 126 height 9
checkbox input "true"
click at [173, 143] on div "2025 Oct. 2nd #2" at bounding box center [180, 146] width 37 height 7
checkbox input "true"
click at [173, 162] on div "[DATE]" at bounding box center [180, 160] width 37 height 7
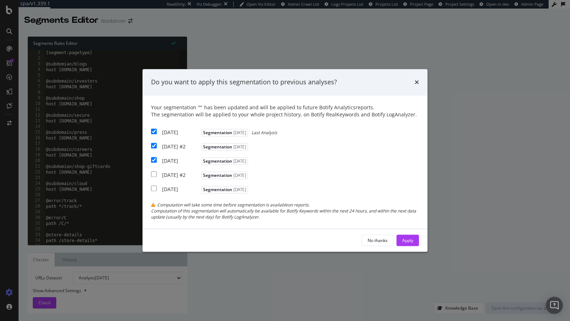
checkbox input "true"
click at [408, 244] on div "Apply" at bounding box center [407, 241] width 11 height 6
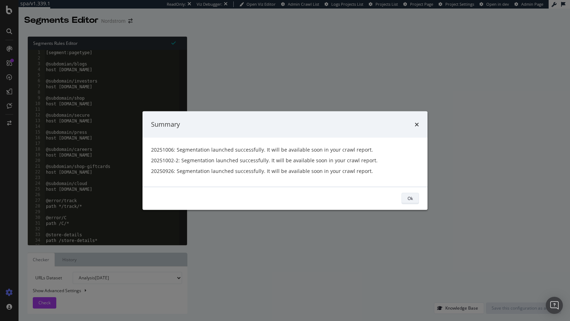
click at [410, 197] on div "Ok" at bounding box center [409, 199] width 5 height 6
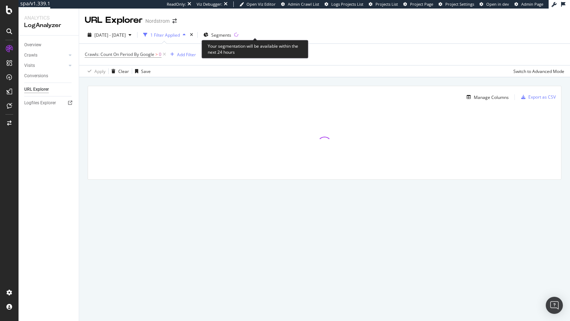
click at [239, 34] on icon at bounding box center [236, 35] width 5 height 5
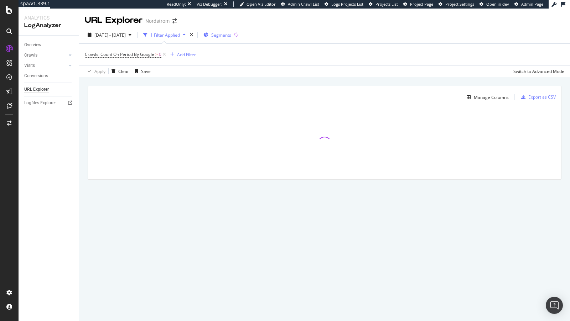
click at [231, 34] on span "Segments" at bounding box center [221, 35] width 20 height 6
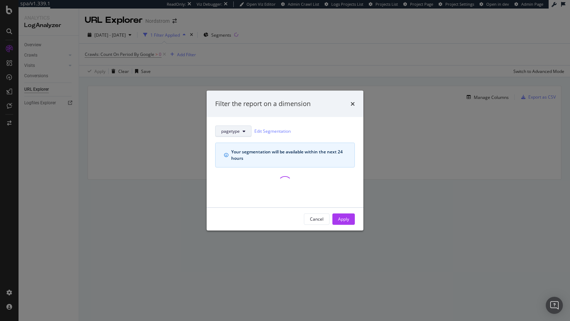
click at [225, 132] on span "pagetype" at bounding box center [230, 131] width 19 height 6
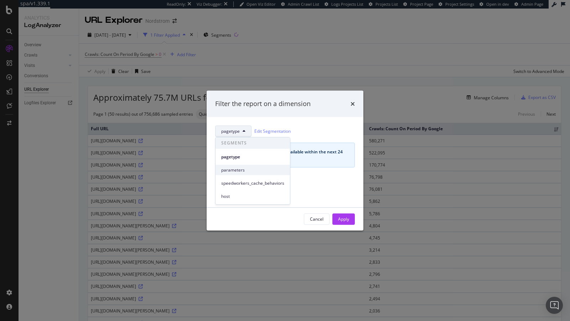
click at [237, 168] on span "parameters" at bounding box center [252, 170] width 63 height 6
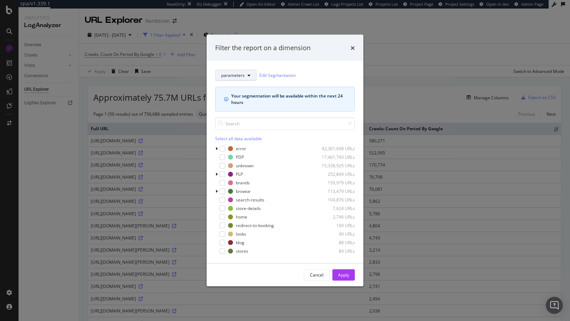
click at [238, 76] on div "Filter the report on a dimension parameters Edit Segmentation Your segmentation…" at bounding box center [285, 161] width 157 height 252
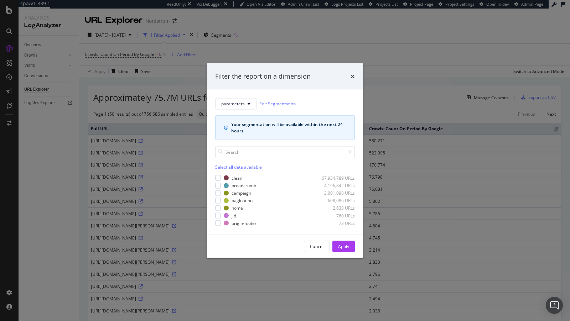
click at [238, 164] on div "Select all data available" at bounding box center [285, 167] width 140 height 6
click at [227, 167] on div "Unselect all data available" at bounding box center [285, 167] width 140 height 6
click at [226, 167] on div "Select all data available" at bounding box center [285, 167] width 140 height 6
click at [218, 167] on div "Unselect all data available" at bounding box center [285, 167] width 140 height 6
click at [218, 185] on div "modal" at bounding box center [218, 186] width 6 height 6
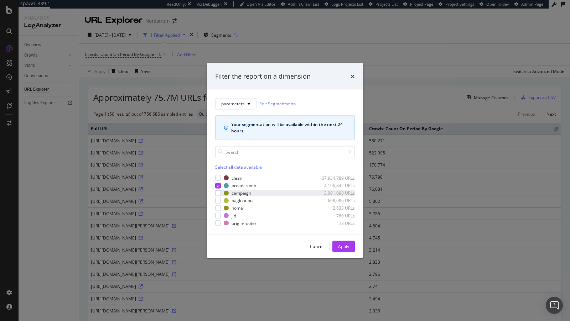
click at [216, 196] on div "campaign 3,001,098 URLs" at bounding box center [285, 193] width 140 height 6
click at [215, 199] on div "modal" at bounding box center [218, 201] width 6 height 6
click at [217, 201] on icon "modal" at bounding box center [218, 201] width 3 height 4
click at [217, 202] on div "modal" at bounding box center [218, 201] width 6 height 6
click at [218, 209] on div "modal" at bounding box center [218, 209] width 6 height 6
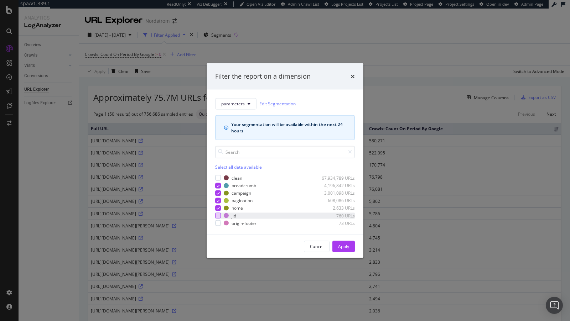
click at [217, 215] on div "modal" at bounding box center [218, 216] width 6 height 6
click at [218, 222] on div "modal" at bounding box center [218, 223] width 6 height 6
click at [344, 248] on div "Apply" at bounding box center [343, 247] width 11 height 6
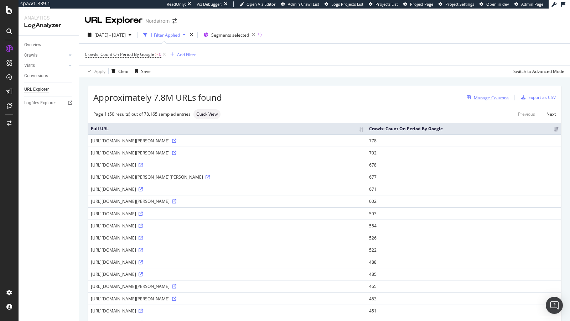
click at [491, 94] on div "Manage Columns" at bounding box center [486, 98] width 45 height 8
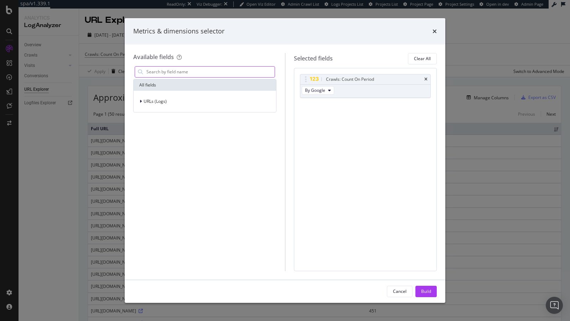
click at [196, 75] on input "modal" at bounding box center [210, 72] width 129 height 11
click at [153, 107] on div "URLs (Logs)" at bounding box center [205, 101] width 142 height 21
click at [150, 102] on span "URLs (Logs)" at bounding box center [155, 101] width 23 height 6
click at [151, 75] on input "modal" at bounding box center [210, 72] width 129 height 11
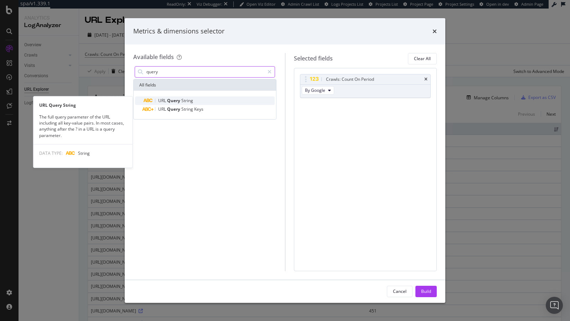
type input "query"
click at [180, 103] on span "Query" at bounding box center [174, 101] width 14 height 6
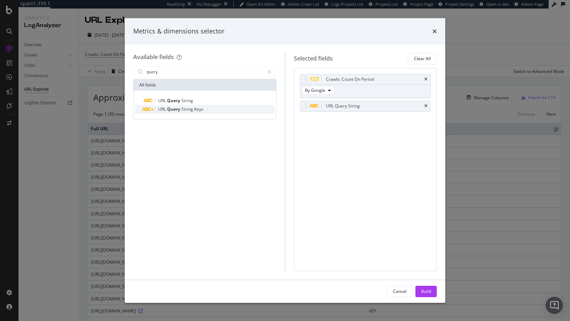
click at [192, 108] on span "String" at bounding box center [187, 109] width 13 height 6
click at [428, 104] on div "URL Query String" at bounding box center [365, 106] width 130 height 10
click at [427, 79] on icon "times" at bounding box center [425, 79] width 3 height 4
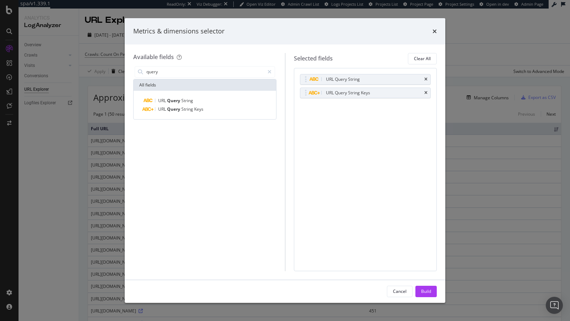
click at [427, 79] on icon "times" at bounding box center [425, 79] width 3 height 4
click at [430, 286] on div "Build" at bounding box center [426, 291] width 10 height 11
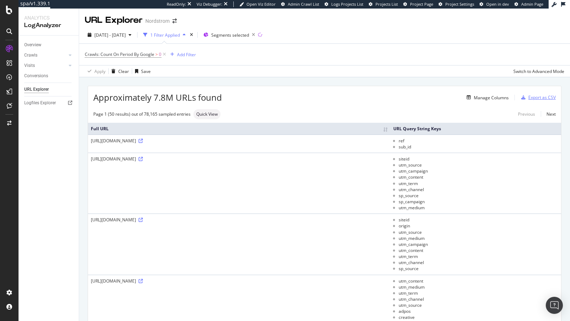
click at [534, 95] on div "Export as CSV" at bounding box center [541, 97] width 27 height 6
click at [539, 100] on div "Export as CSV" at bounding box center [536, 97] width 37 height 11
click at [2, 91] on link at bounding box center [9, 91] width 17 height 11
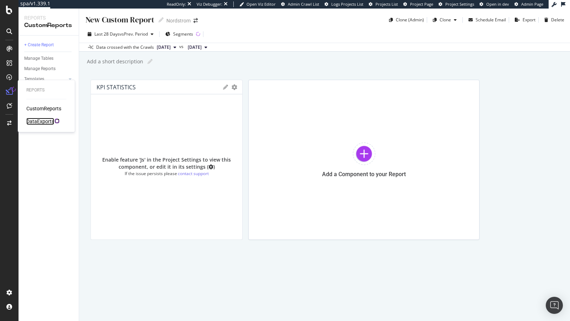
click at [51, 123] on div "DataExports" at bounding box center [40, 121] width 28 height 7
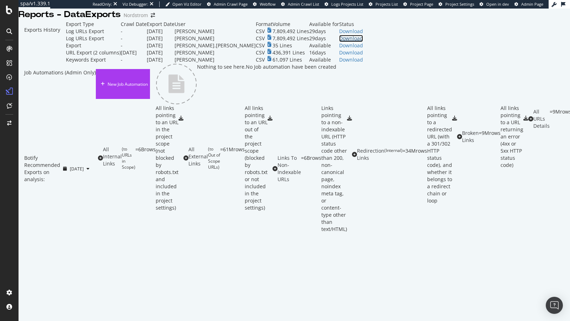
click at [363, 42] on div "Download" at bounding box center [351, 38] width 24 height 7
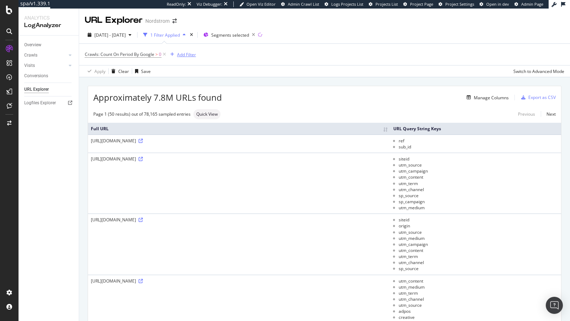
click at [188, 52] on div "Add Filter" at bounding box center [186, 55] width 19 height 6
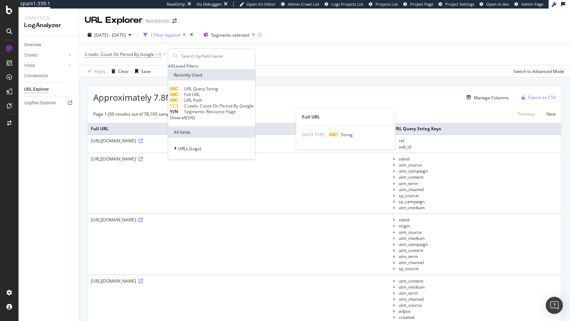
click at [204, 98] on div "Full URL" at bounding box center [212, 95] width 84 height 6
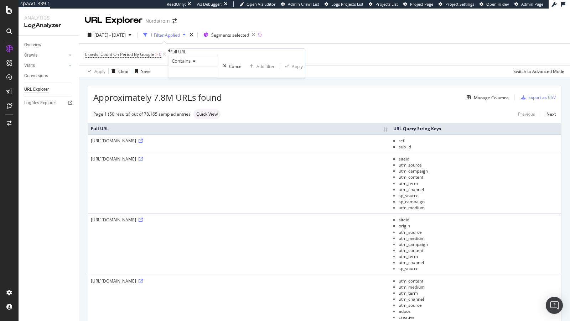
click at [191, 66] on div "Contains" at bounding box center [193, 60] width 50 height 11
click at [188, 118] on span "Contains" at bounding box center [178, 115] width 17 height 6
click at [218, 77] on input "text" at bounding box center [192, 72] width 49 height 11
type input "?"
click at [302, 69] on div "Apply" at bounding box center [307, 66] width 11 height 6
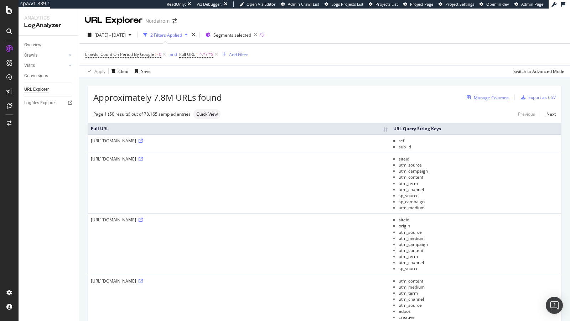
click at [472, 97] on div "button" at bounding box center [469, 97] width 10 height 4
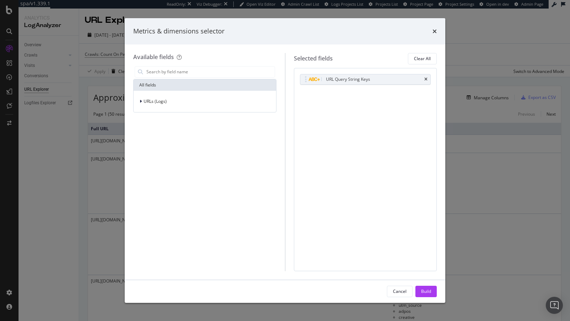
click at [437, 31] on div "Metrics & dimensions selector" at bounding box center [285, 31] width 321 height 26
click at [438, 31] on div "Metrics & dimensions selector" at bounding box center [285, 31] width 321 height 26
click at [432, 30] on icon "times" at bounding box center [434, 31] width 4 height 6
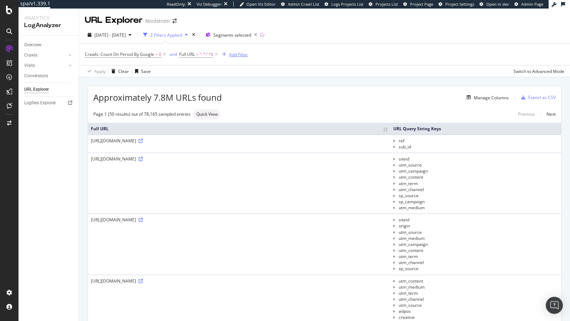
click at [236, 56] on div "Add Filter" at bounding box center [238, 55] width 19 height 6
click at [141, 61] on div "Crawls: Count On Period By Google > 0 and Full URL = ^.*?.*$ Add Filter" at bounding box center [324, 54] width 479 height 21
click at [141, 55] on span "Crawls: Count On Period By Google" at bounding box center [119, 54] width 69 height 6
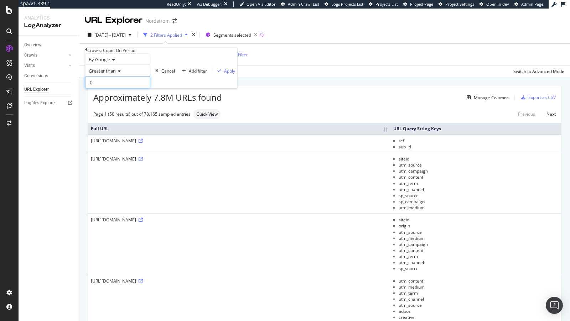
click at [113, 88] on input "0" at bounding box center [117, 82] width 65 height 12
type input "2"
click at [157, 88] on div "By Google Greater than 2 Cancel Add filter Apply" at bounding box center [161, 70] width 152 height 35
click at [214, 74] on div "Apply" at bounding box center [224, 71] width 21 height 6
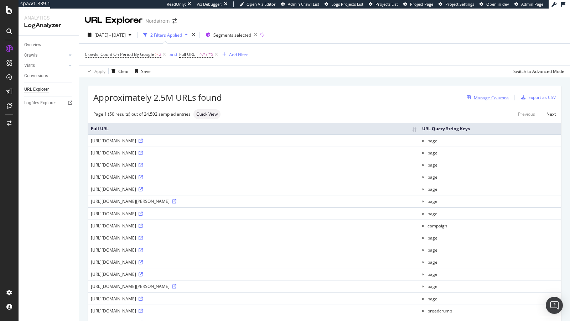
click at [490, 97] on div "Manage Columns" at bounding box center [491, 98] width 35 height 6
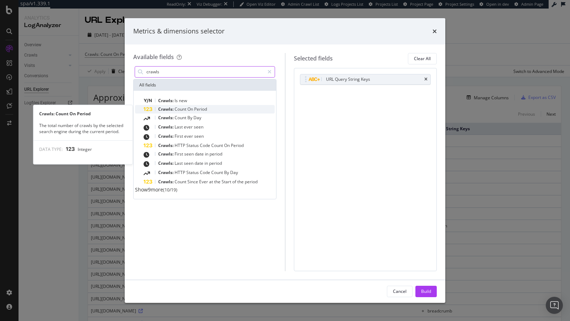
type input "crawls"
click at [187, 110] on span "Count" at bounding box center [181, 109] width 13 height 6
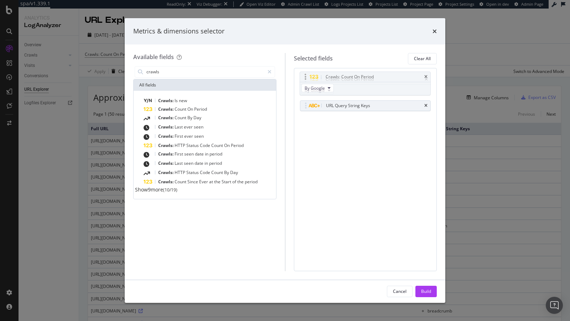
drag, startPoint x: 304, startPoint y: 93, endPoint x: 304, endPoint y: 76, distance: 17.1
click at [304, 76] on body "spa/v1.339.1 ReadOnly: Viz Debugger: Open Viz Editor Admin Crawl List Logs Proj…" at bounding box center [285, 160] width 570 height 321
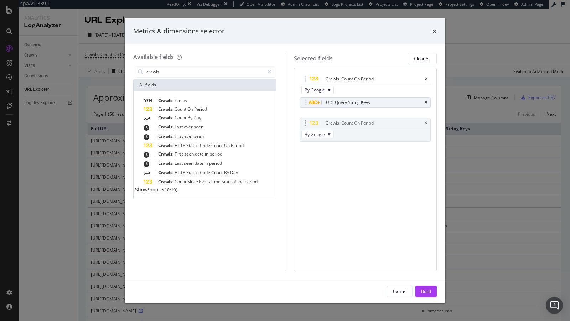
drag, startPoint x: 304, startPoint y: 76, endPoint x: 304, endPoint y: 120, distance: 44.5
click at [304, 120] on body "spa/v1.339.1 ReadOnly: Viz Debugger: Open Viz Editor Admin Crawl List Logs Proj…" at bounding box center [285, 160] width 570 height 321
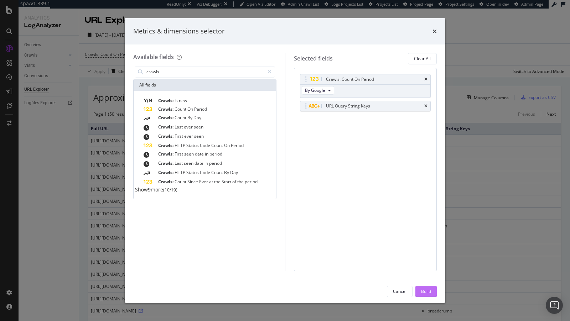
click at [425, 290] on div "Build" at bounding box center [426, 292] width 10 height 6
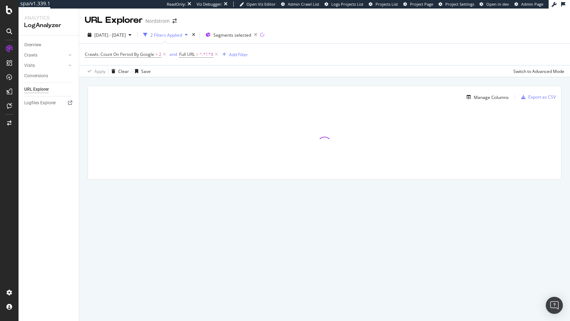
click at [150, 59] on div "Crawls: Count On Period By Google > 2 and Full URL = ^.*?.*$ Add Filter" at bounding box center [324, 54] width 479 height 21
click at [152, 51] on span "Crawls: Count On Period By Google > 2" at bounding box center [126, 55] width 83 height 10
click at [141, 57] on span "Crawls: Count On Period By Google" at bounding box center [119, 54] width 69 height 6
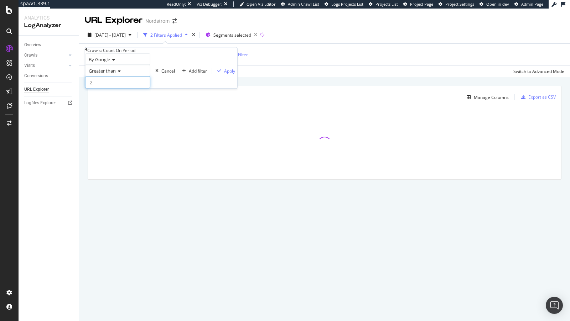
click at [114, 88] on input "2" at bounding box center [117, 82] width 65 height 12
type input "1"
click at [161, 88] on div "By Google Greater than 1 Cancel Add filter Apply" at bounding box center [161, 70] width 152 height 35
click at [224, 74] on div "Apply" at bounding box center [229, 71] width 11 height 6
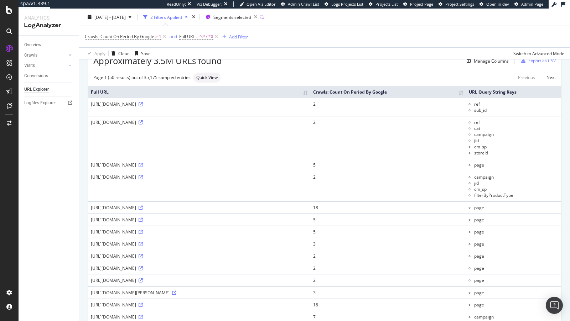
scroll to position [36, 0]
click at [466, 93] on th "Crawls: Count On Period By Google" at bounding box center [388, 93] width 156 height 12
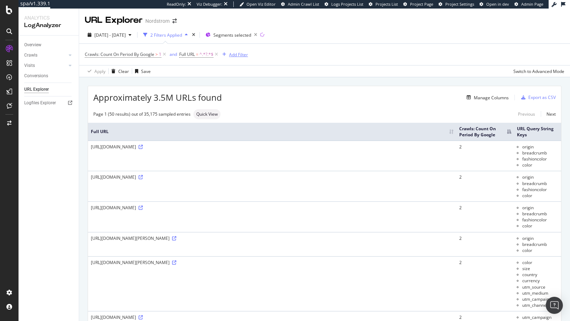
click at [240, 54] on div "Add Filter" at bounding box center [238, 55] width 19 height 6
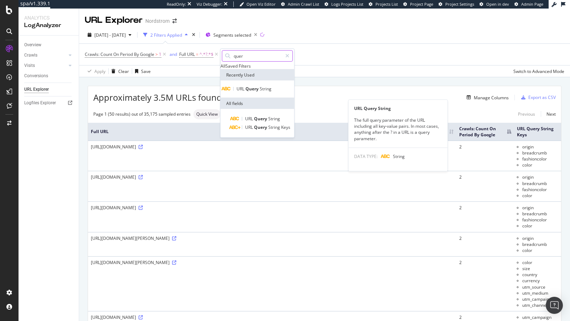
type input "quer"
click at [262, 92] on div "URL Query String" at bounding box center [257, 89] width 71 height 6
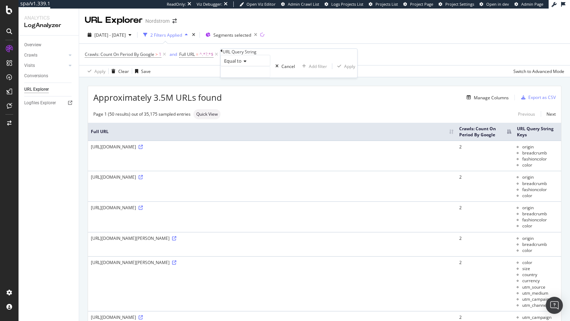
click at [237, 64] on span "Equal to" at bounding box center [232, 61] width 17 height 6
click at [242, 126] on span "Doesn't contain" at bounding box center [238, 123] width 31 height 6
click at [236, 77] on input "text" at bounding box center [245, 72] width 49 height 11
type input "page="
click at [354, 69] on div "Apply" at bounding box center [359, 66] width 11 height 6
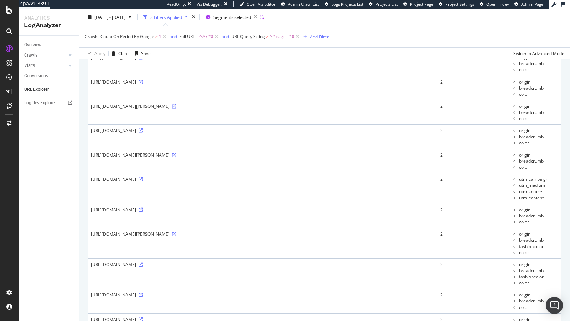
scroll to position [1008, 0]
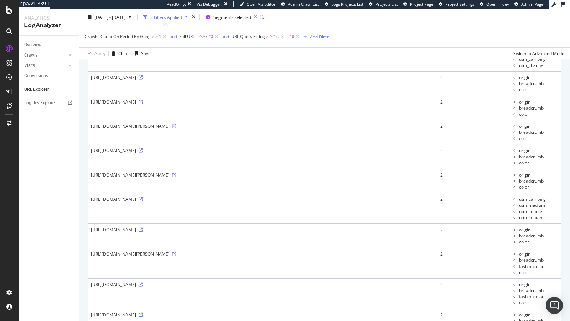
click at [144, 38] on span "Crawls: Count On Period By Google" at bounding box center [119, 36] width 69 height 6
click at [114, 56] on span "Greater than" at bounding box center [102, 53] width 27 height 6
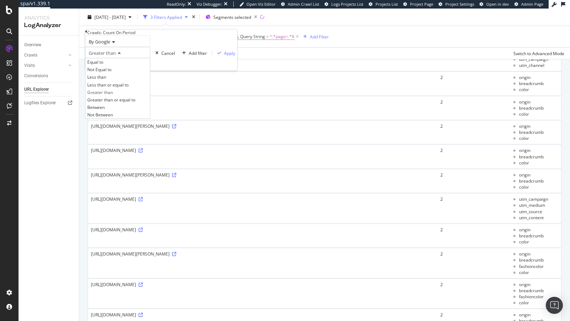
click at [90, 36] on div "Crawls: Count On Period" at bounding box center [161, 33] width 152 height 6
click at [109, 71] on input "1" at bounding box center [117, 64] width 65 height 12
type input "0"
click at [171, 71] on div "By Google Greater than 0 Cancel Add filter Apply" at bounding box center [161, 53] width 152 height 35
click at [224, 56] on div "Apply" at bounding box center [229, 53] width 11 height 6
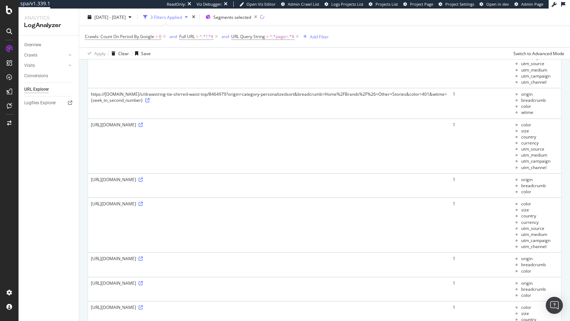
scroll to position [415, 0]
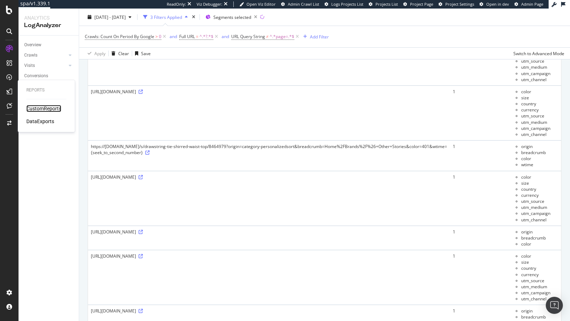
click at [35, 110] on div "CustomReports" at bounding box center [43, 108] width 35 height 7
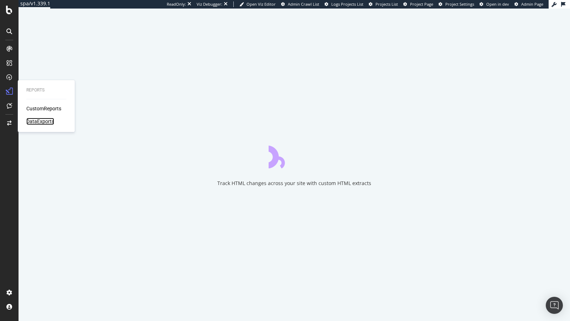
click at [33, 119] on div "DataExports" at bounding box center [40, 121] width 28 height 7
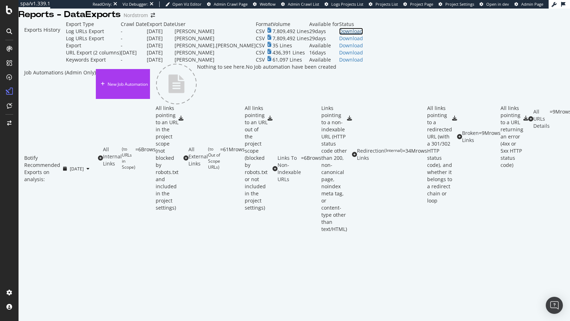
click at [363, 35] on div "Download" at bounding box center [351, 31] width 24 height 7
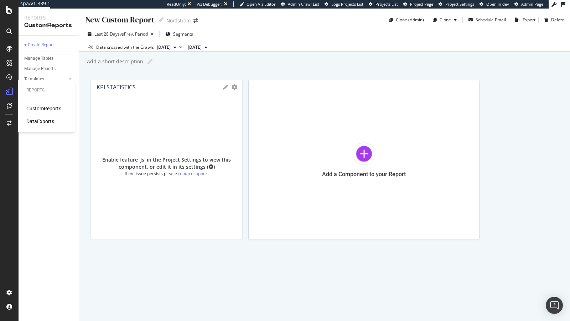
click at [34, 118] on div "CustomReports DataExports" at bounding box center [46, 115] width 40 height 20
click at [39, 121] on div "DataExports" at bounding box center [40, 121] width 28 height 7
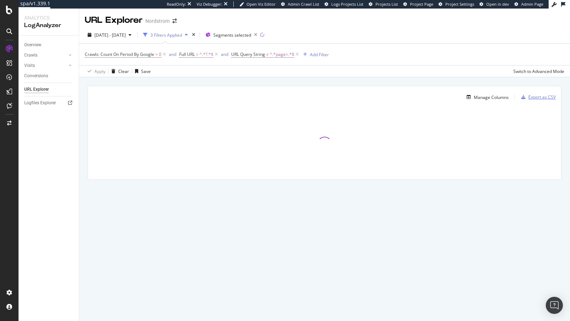
click at [529, 95] on div "Export as CSV" at bounding box center [541, 97] width 27 height 6
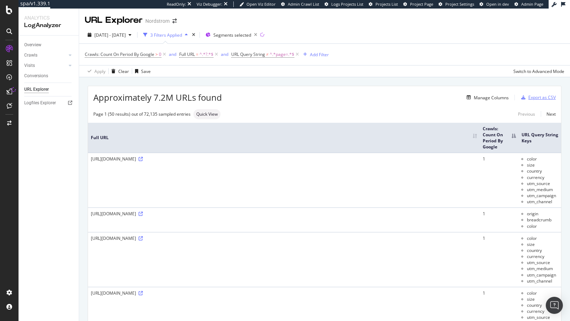
click at [539, 98] on div "Export as CSV" at bounding box center [541, 97] width 27 height 6
drag, startPoint x: 555, startPoint y: 200, endPoint x: 524, endPoint y: 183, distance: 34.9
click at [524, 183] on ul "color size country currency utm_source utm_medium utm_campaign utm_channel" at bounding box center [539, 180] width 37 height 49
copy ul "utm_source utm_medium utm_campaign utm_channel"
click at [316, 57] on div "Add Filter" at bounding box center [319, 55] width 19 height 6
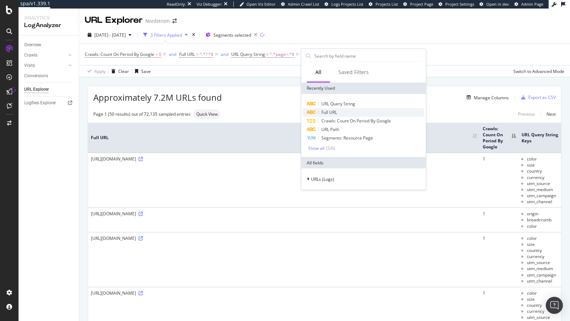
click at [328, 113] on span "Full URL" at bounding box center [329, 112] width 16 height 6
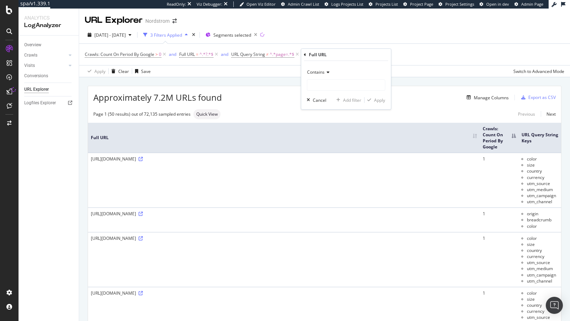
click at [321, 74] on span "Contains" at bounding box center [315, 72] width 17 height 6
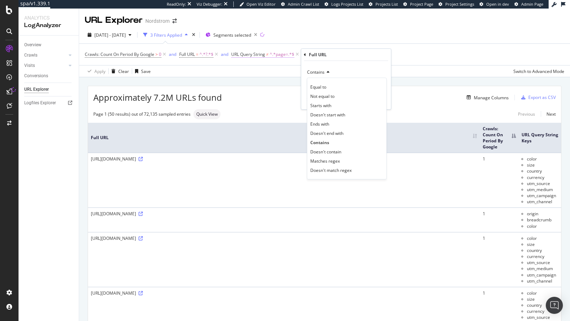
click at [280, 57] on span "^.*page=.*$" at bounding box center [282, 55] width 25 height 10
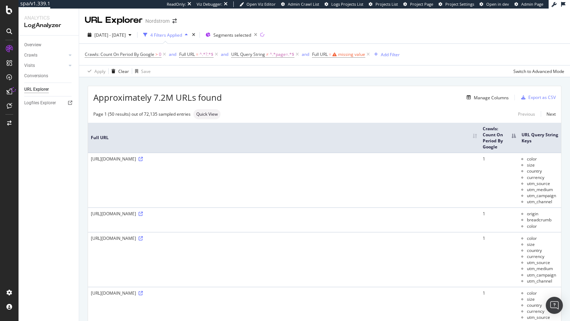
click at [338, 51] on span "Full URL = missing value" at bounding box center [341, 55] width 59 height 10
click at [330, 53] on span "=" at bounding box center [330, 54] width 2 height 6
click at [327, 72] on span "Contains" at bounding box center [327, 71] width 17 height 6
type input "quer"
click at [316, 54] on icon at bounding box center [317, 53] width 2 height 4
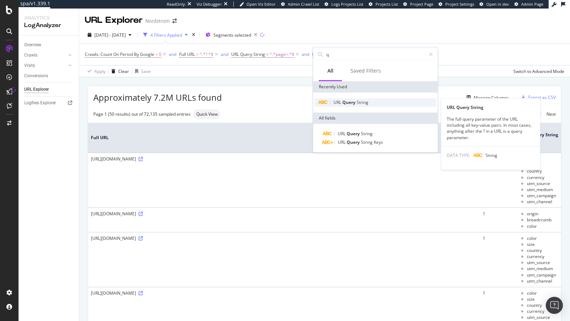
type input "q"
click at [348, 102] on span "Query" at bounding box center [349, 102] width 14 height 6
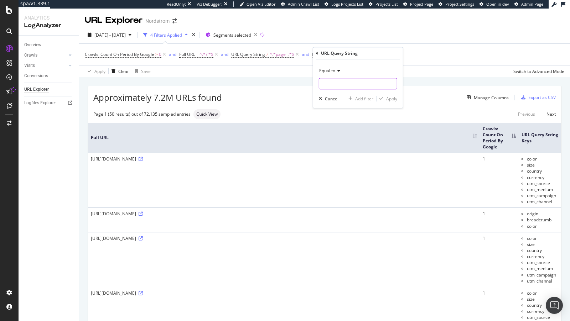
click at [337, 80] on input "text" at bounding box center [358, 83] width 78 height 11
click at [333, 68] on span "Equal to" at bounding box center [327, 71] width 16 height 6
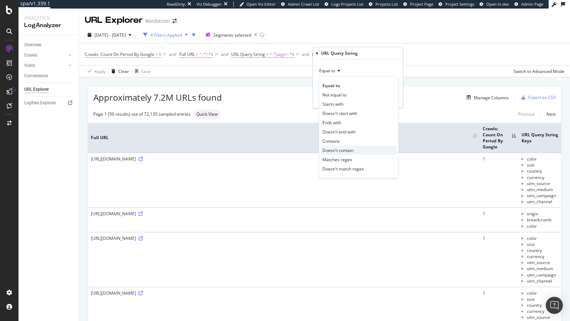
click at [341, 149] on span "Doesn't contain" at bounding box center [337, 150] width 31 height 6
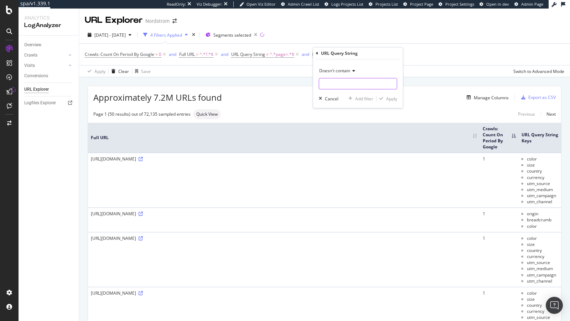
click at [330, 81] on input "text" at bounding box center [358, 83] width 78 height 11
type input "utm_"
click at [390, 99] on div "Apply" at bounding box center [391, 99] width 11 height 6
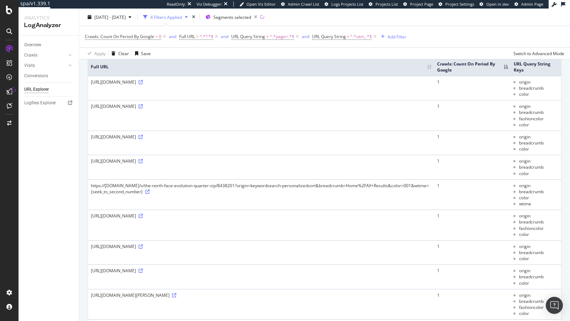
scroll to position [31, 0]
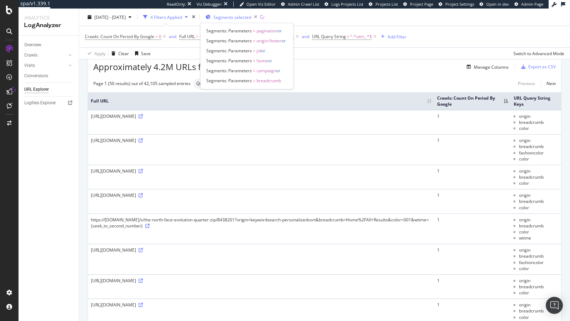
click at [251, 16] on span "Segments selected" at bounding box center [232, 17] width 38 height 6
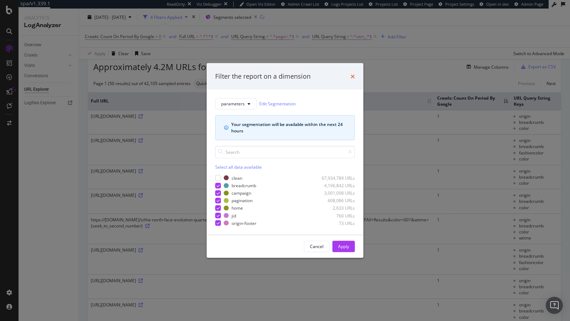
click at [351, 76] on icon "times" at bounding box center [353, 76] width 4 height 6
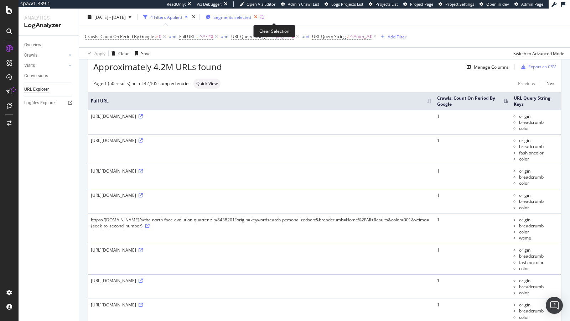
click at [260, 16] on icon "button" at bounding box center [255, 17] width 9 height 10
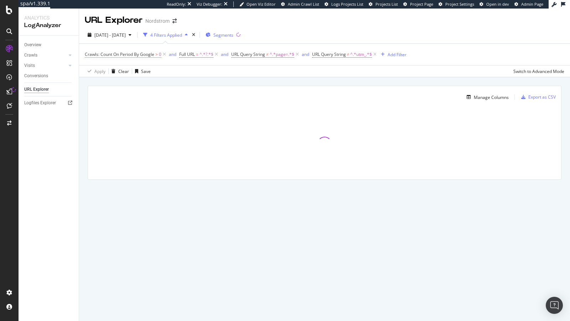
click at [146, 57] on span "Crawls: Count On Period By Google" at bounding box center [119, 54] width 69 height 6
click at [121, 96] on input "0" at bounding box center [130, 94] width 78 height 11
type input "1"
click at [162, 93] on input "1" at bounding box center [130, 94] width 78 height 11
click at [166, 111] on div "Apply" at bounding box center [163, 110] width 11 height 6
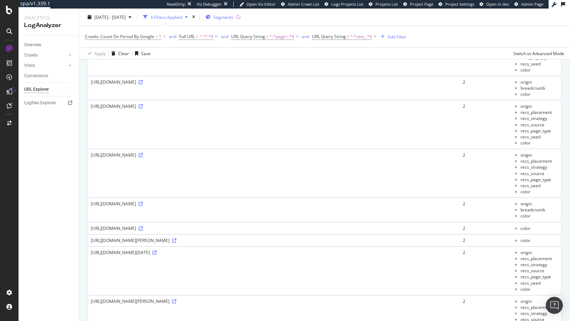
scroll to position [261, 0]
drag, startPoint x: 542, startPoint y: 286, endPoint x: 521, endPoint y: 264, distance: 30.5
click at [521, 264] on ul "origin recs_placement recs_strategy recs_source recs_page_type recs_seed color" at bounding box center [536, 270] width 43 height 43
copy ul "recs_placement recs_strategy recs_source recs_page_type recs_seed"
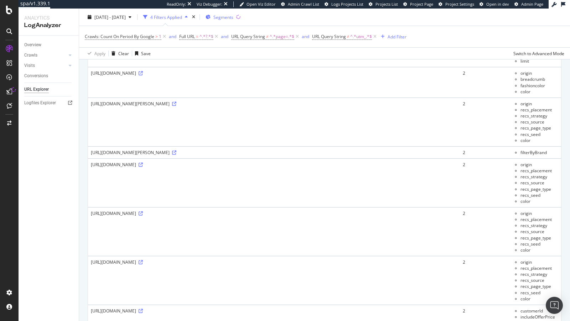
scroll to position [561, 0]
click at [392, 37] on div "Add Filter" at bounding box center [397, 36] width 19 height 6
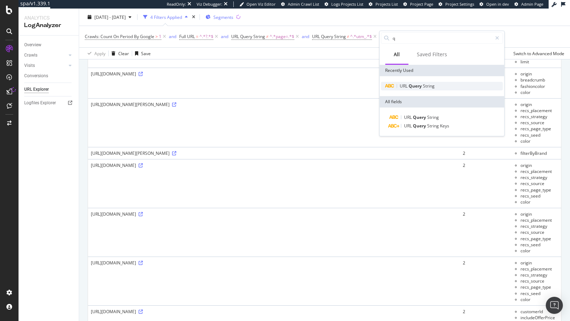
click at [417, 88] on span "Query" at bounding box center [416, 86] width 14 height 6
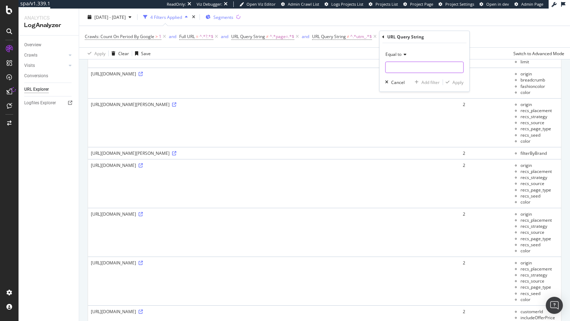
click at [397, 65] on input "text" at bounding box center [424, 67] width 78 height 11
click at [397, 51] on span "Equal to" at bounding box center [393, 54] width 16 height 6
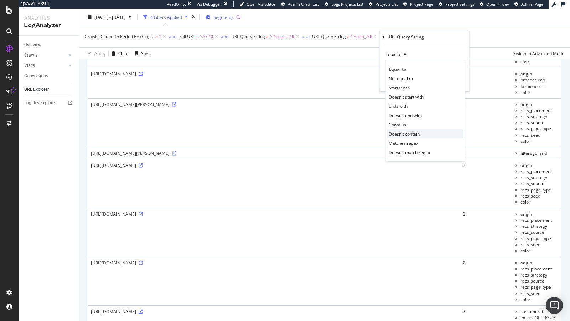
click at [404, 134] on span "Doesn't contain" at bounding box center [404, 134] width 31 height 6
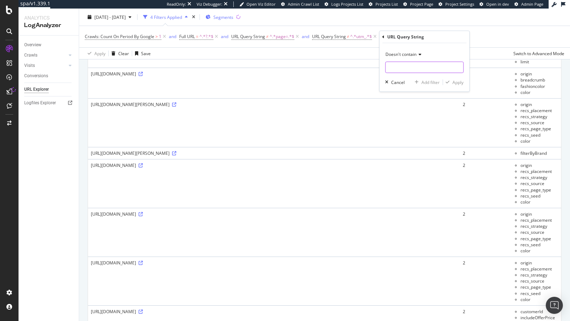
click at [398, 65] on input "text" at bounding box center [424, 67] width 78 height 11
type input "recs_"
click at [452, 81] on div "Apply" at bounding box center [457, 82] width 11 height 6
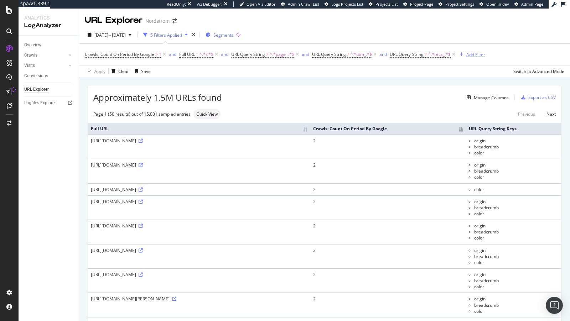
click at [471, 56] on div "Add Filter" at bounding box center [475, 55] width 19 height 6
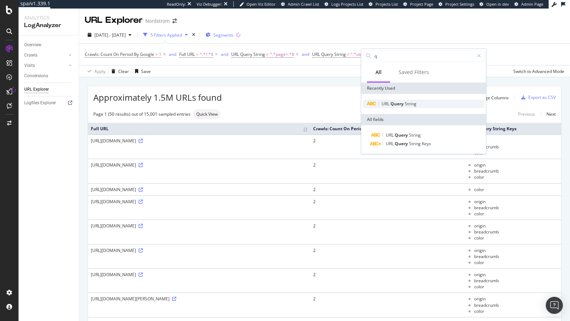
click at [410, 105] on span "String" at bounding box center [411, 104] width 12 height 6
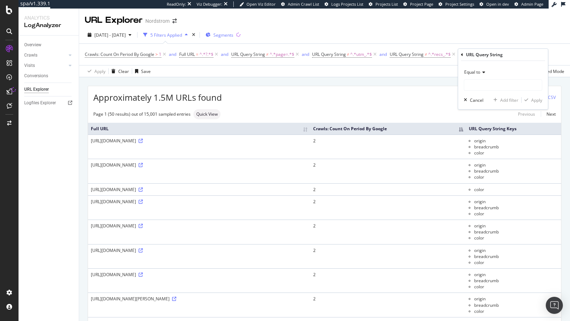
click at [475, 74] on div "Equal to" at bounding box center [503, 72] width 78 height 11
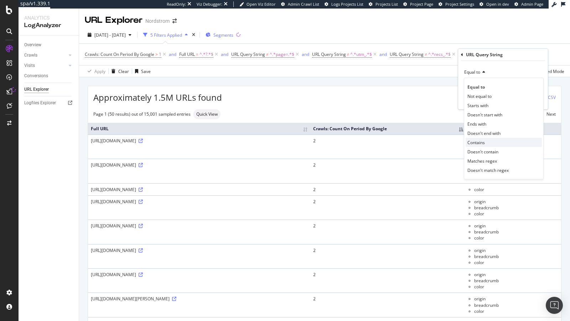
click at [476, 138] on div "Contains" at bounding box center [504, 142] width 76 height 9
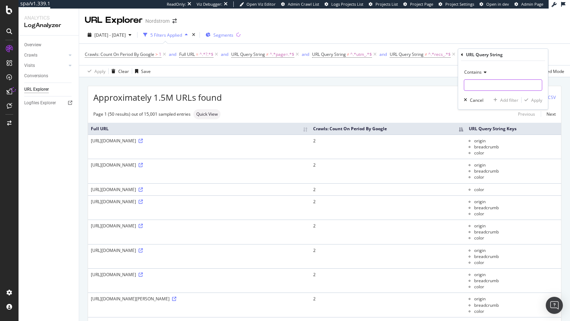
click at [476, 82] on input "text" at bounding box center [503, 84] width 78 height 11
type input "O"
type input "origin"
click at [539, 97] on div "Apply" at bounding box center [536, 100] width 11 height 6
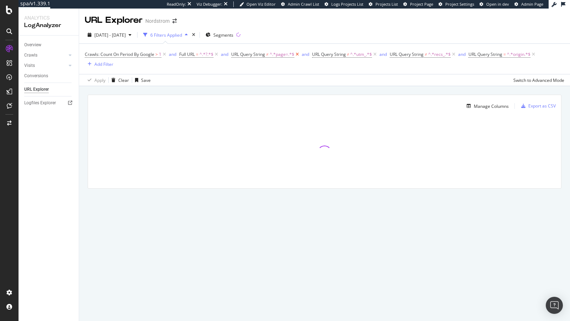
click at [298, 55] on icon at bounding box center [297, 54] width 6 height 7
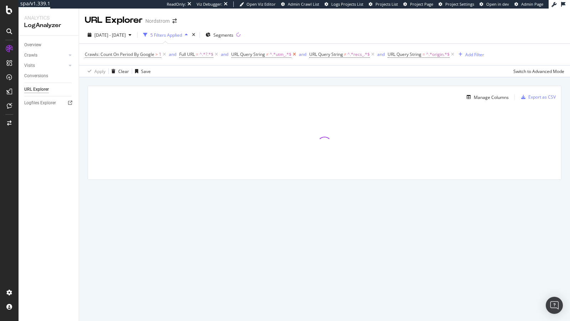
click at [294, 56] on icon at bounding box center [294, 54] width 6 height 7
click at [296, 55] on icon at bounding box center [295, 54] width 6 height 7
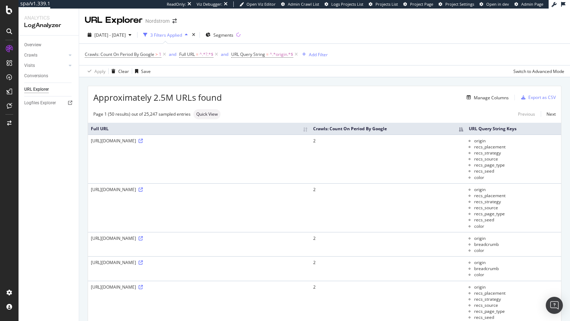
click at [197, 51] on span "Full URL = ^.*?.*$" at bounding box center [199, 55] width 40 height 10
click at [154, 55] on span "Crawls: Count On Period By Google" at bounding box center [119, 54] width 69 height 6
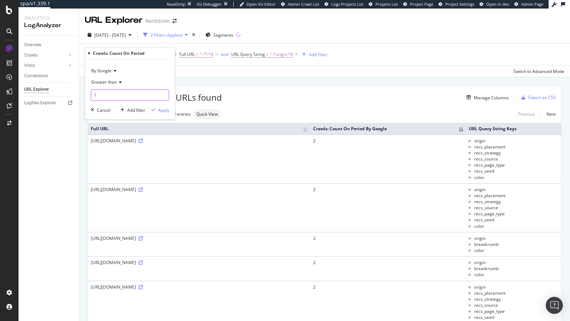
click at [142, 94] on input "1" at bounding box center [130, 94] width 78 height 11
type input "2"
click at [163, 94] on input "2" at bounding box center [130, 94] width 78 height 11
click at [166, 111] on div "Apply" at bounding box center [163, 110] width 11 height 6
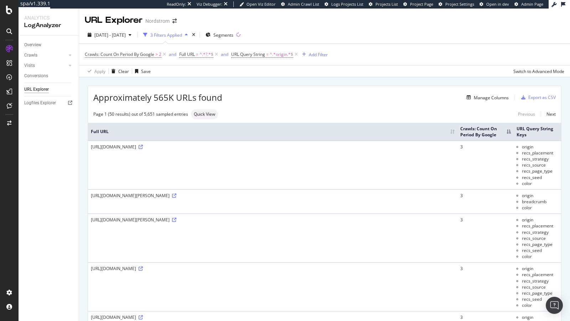
click at [542, 90] on div "Approximately 565K URLs found Manage Columns Export as CSV" at bounding box center [324, 94] width 473 height 17
click at [540, 100] on div "Export as CSV" at bounding box center [541, 97] width 27 height 6
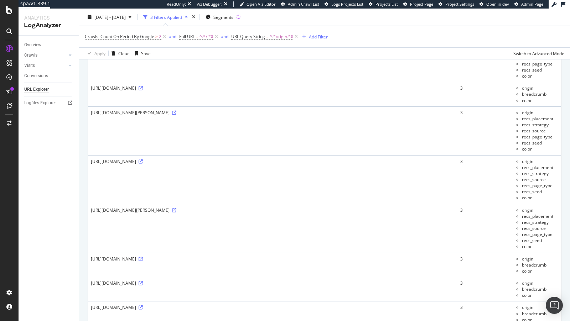
scroll to position [188, 0]
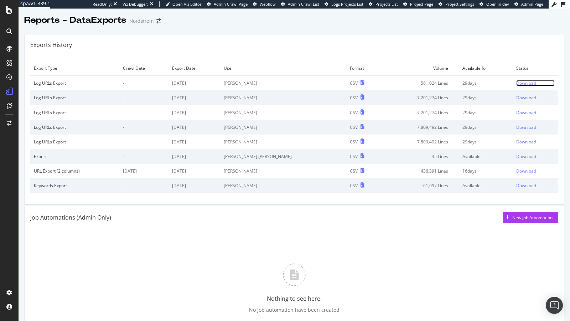
click at [516, 82] on div "Download" at bounding box center [526, 83] width 20 height 6
